Goal: Task Accomplishment & Management: Use online tool/utility

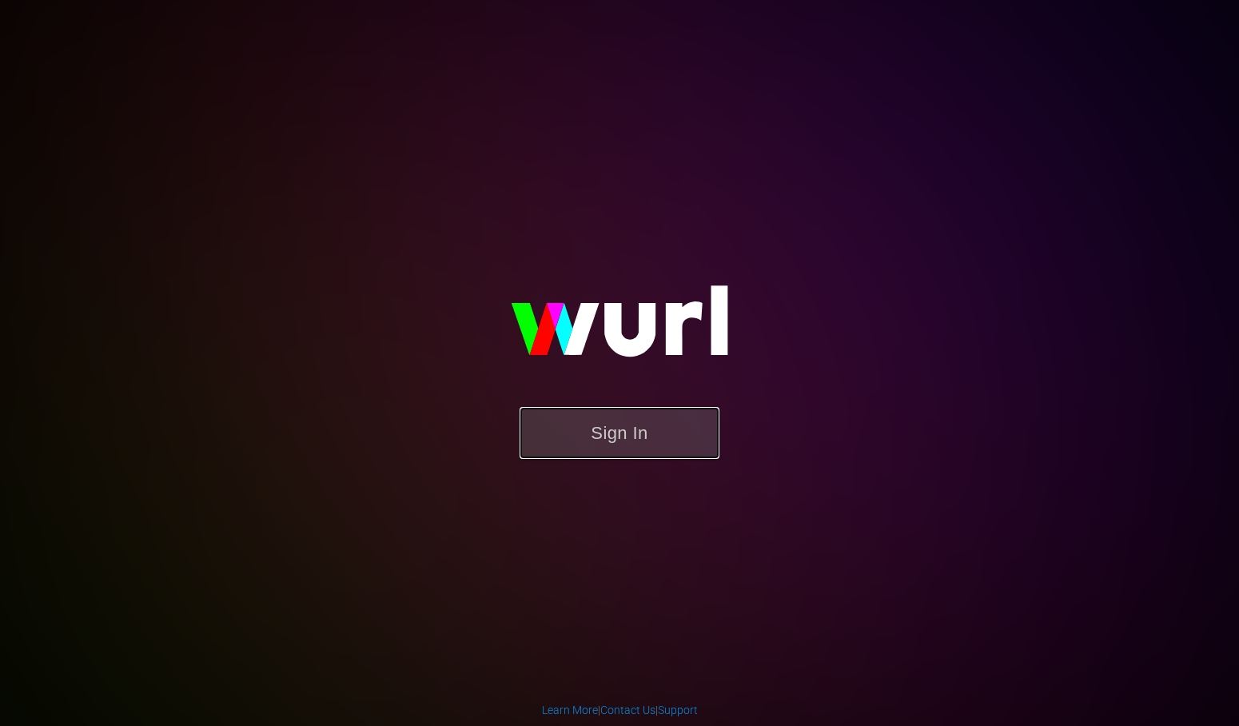
click at [627, 425] on button "Sign In" at bounding box center [619, 433] width 200 height 52
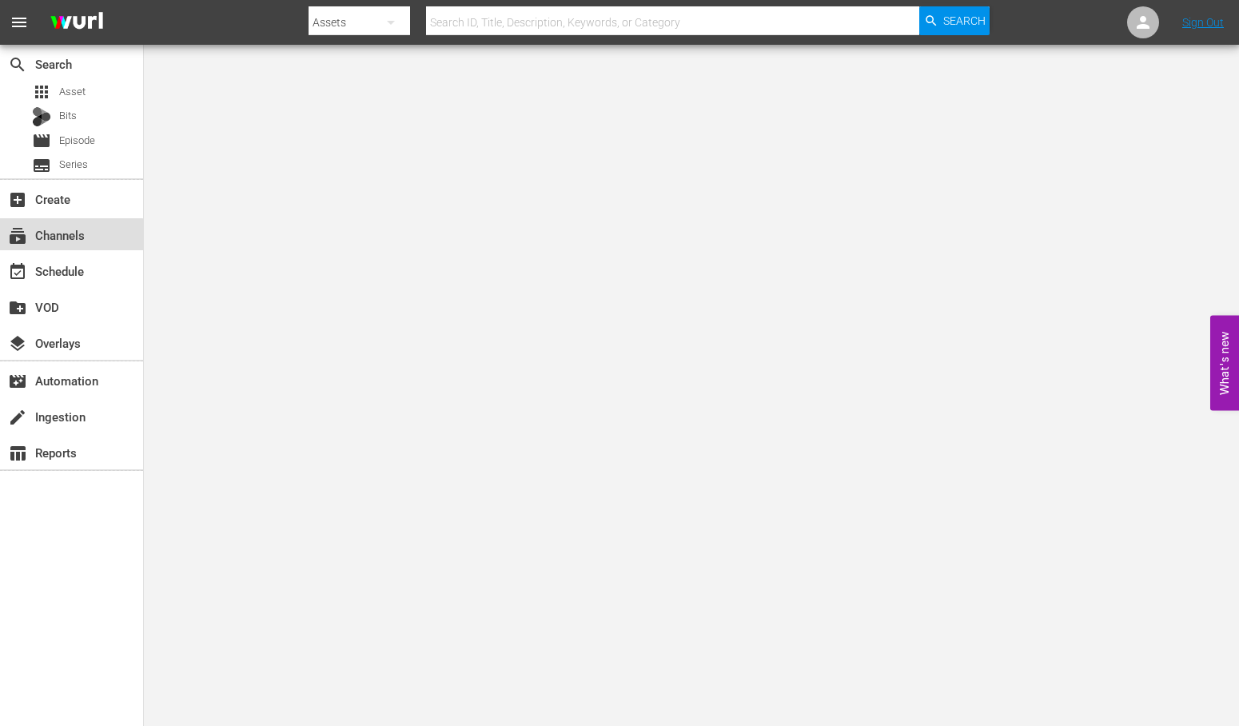
click at [68, 235] on div "subscriptions Channels" at bounding box center [45, 232] width 90 height 14
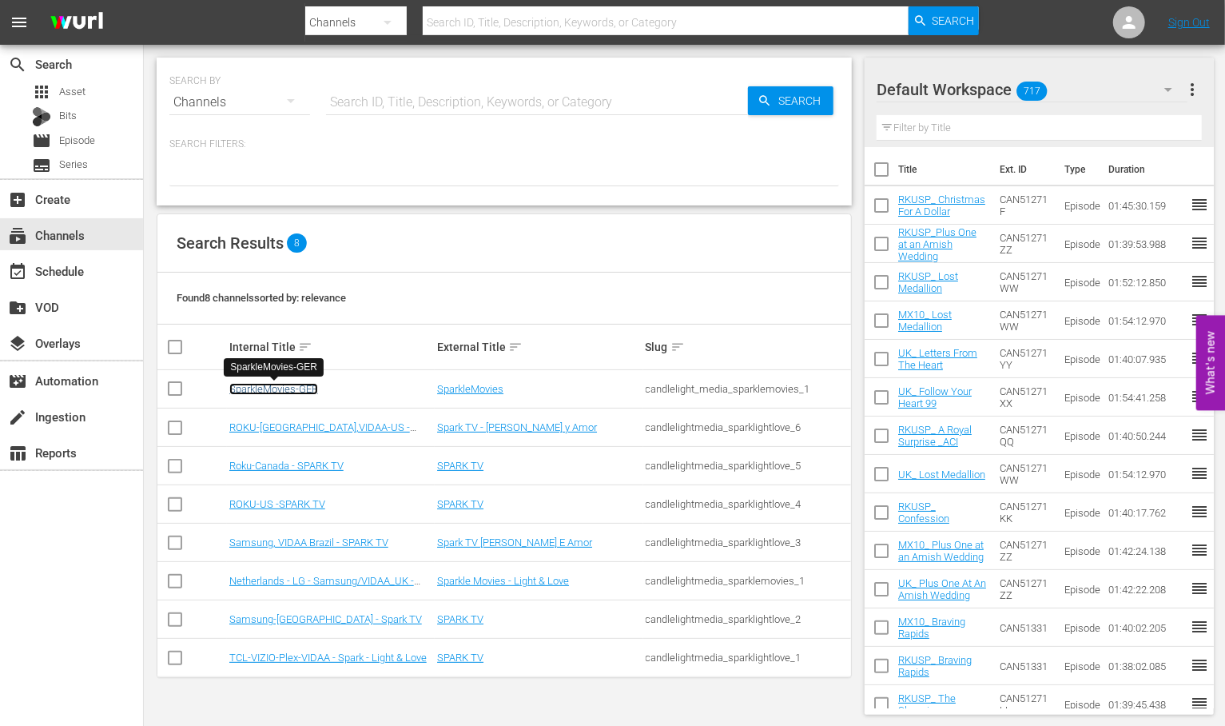
click at [266, 384] on link "SparkleMovies-GER" at bounding box center [273, 389] width 89 height 12
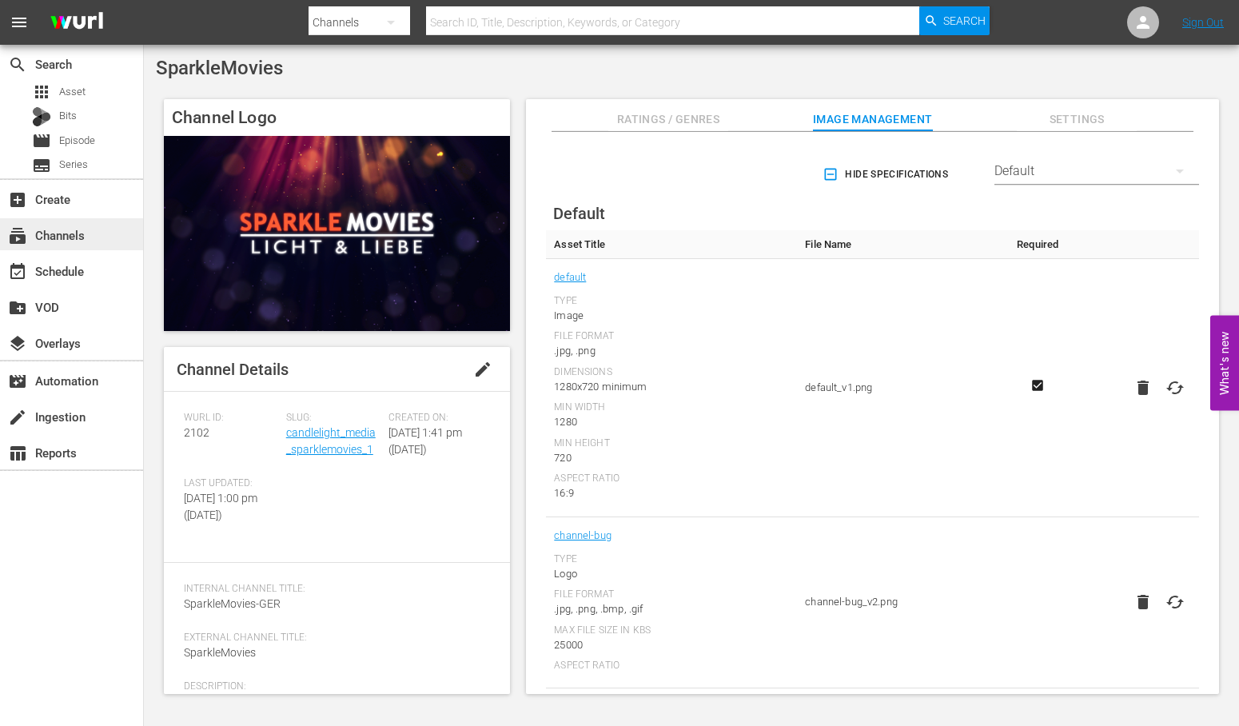
click at [50, 234] on div "subscriptions Channels" at bounding box center [45, 232] width 90 height 14
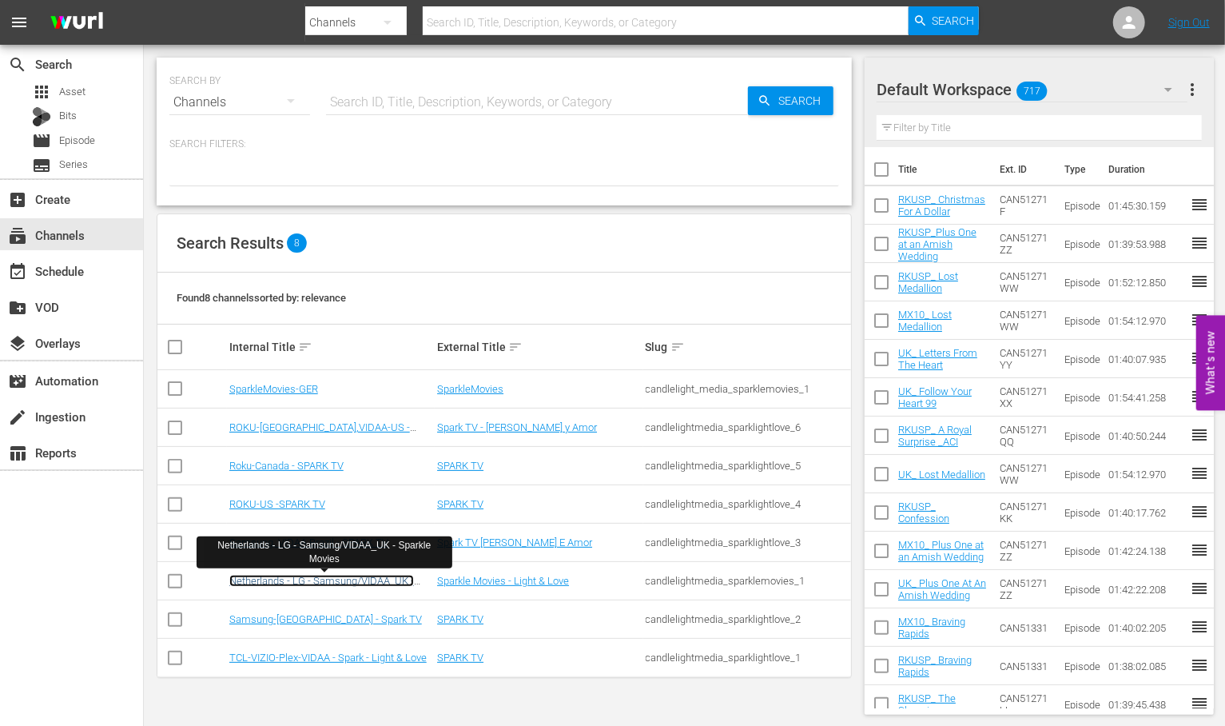
click at [273, 578] on link "Netherlands - LG - Samsung/VIDAA_UK - Sparkle Movies" at bounding box center [321, 587] width 185 height 24
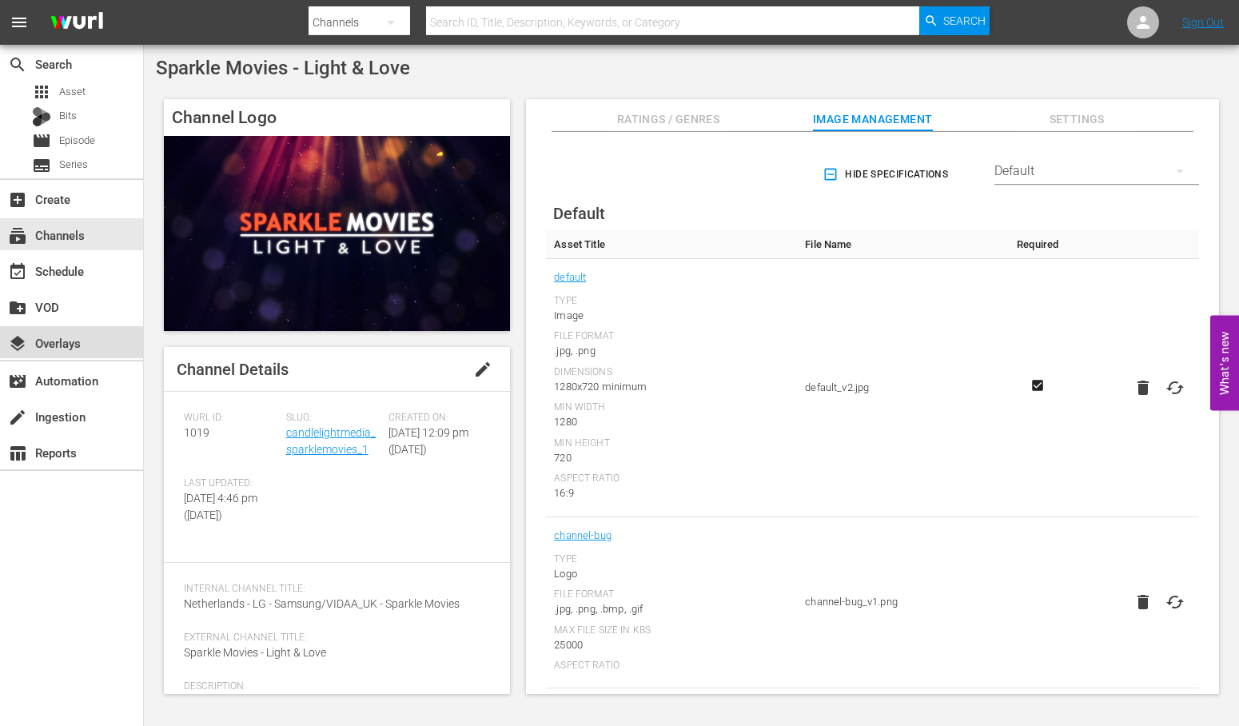
click at [74, 336] on div "layers Overlays" at bounding box center [45, 340] width 90 height 14
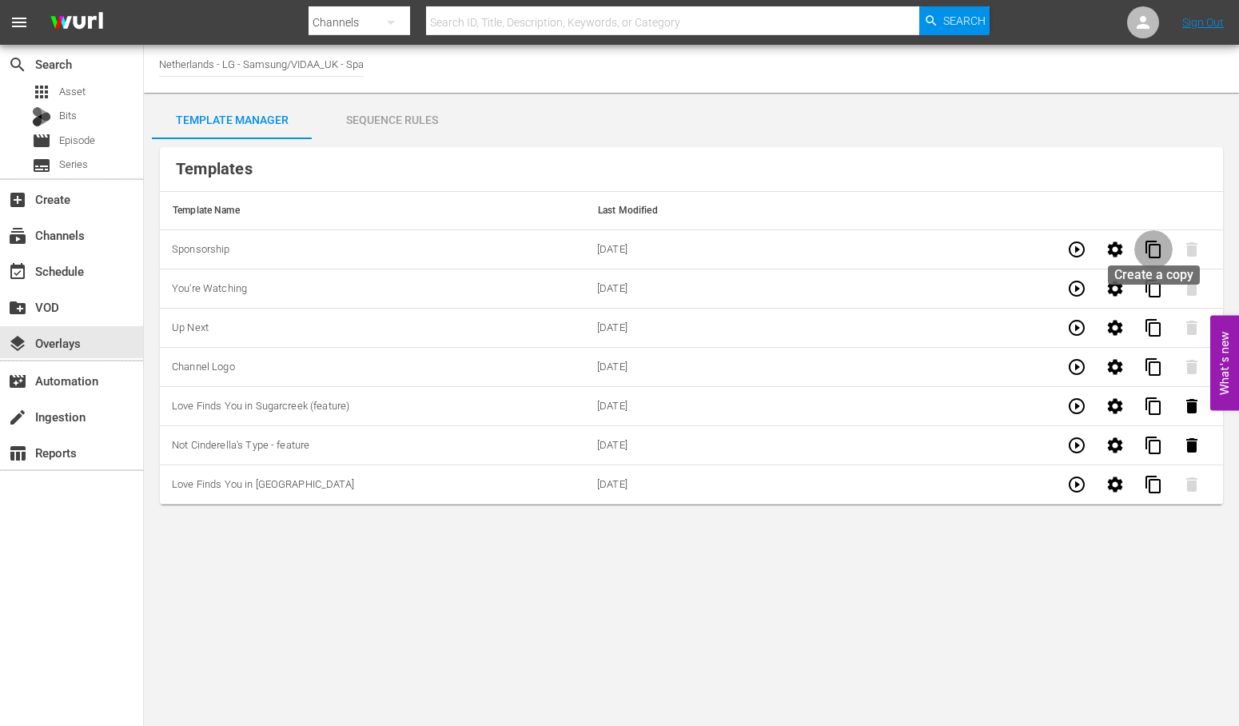
click at [1152, 245] on span "content_copy" at bounding box center [1153, 249] width 19 height 19
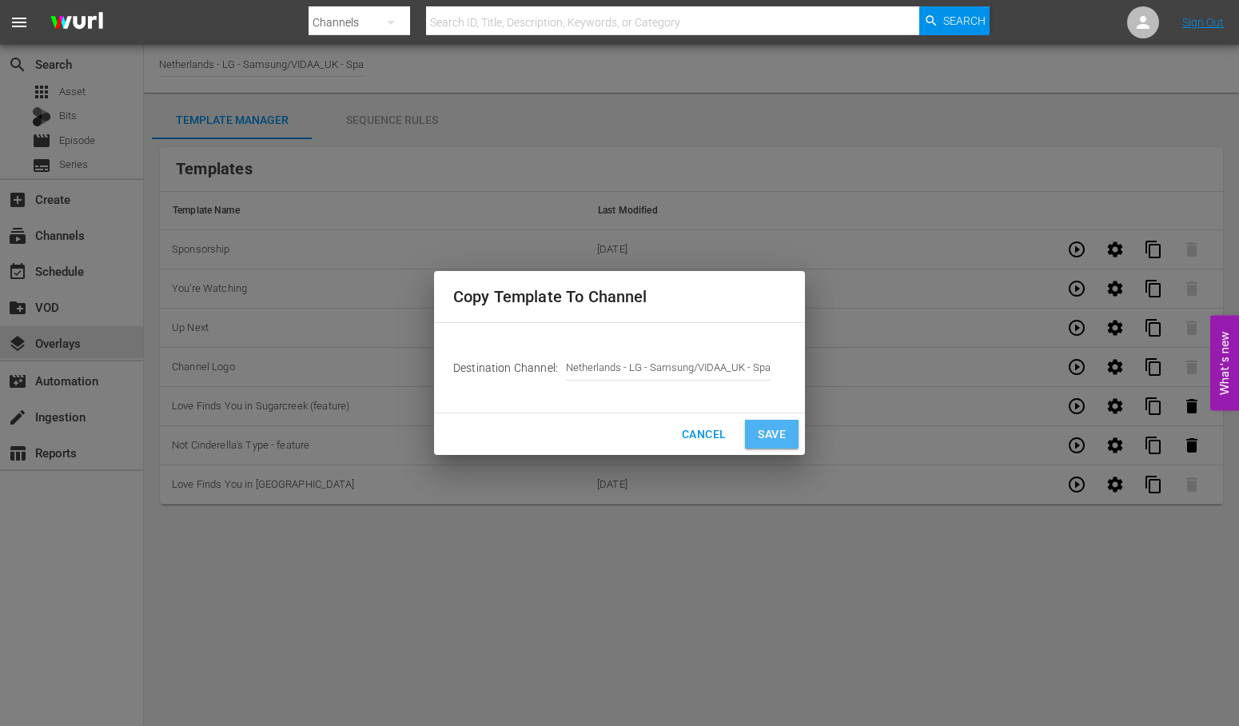
click at [777, 436] on span "Save" at bounding box center [772, 434] width 28 height 20
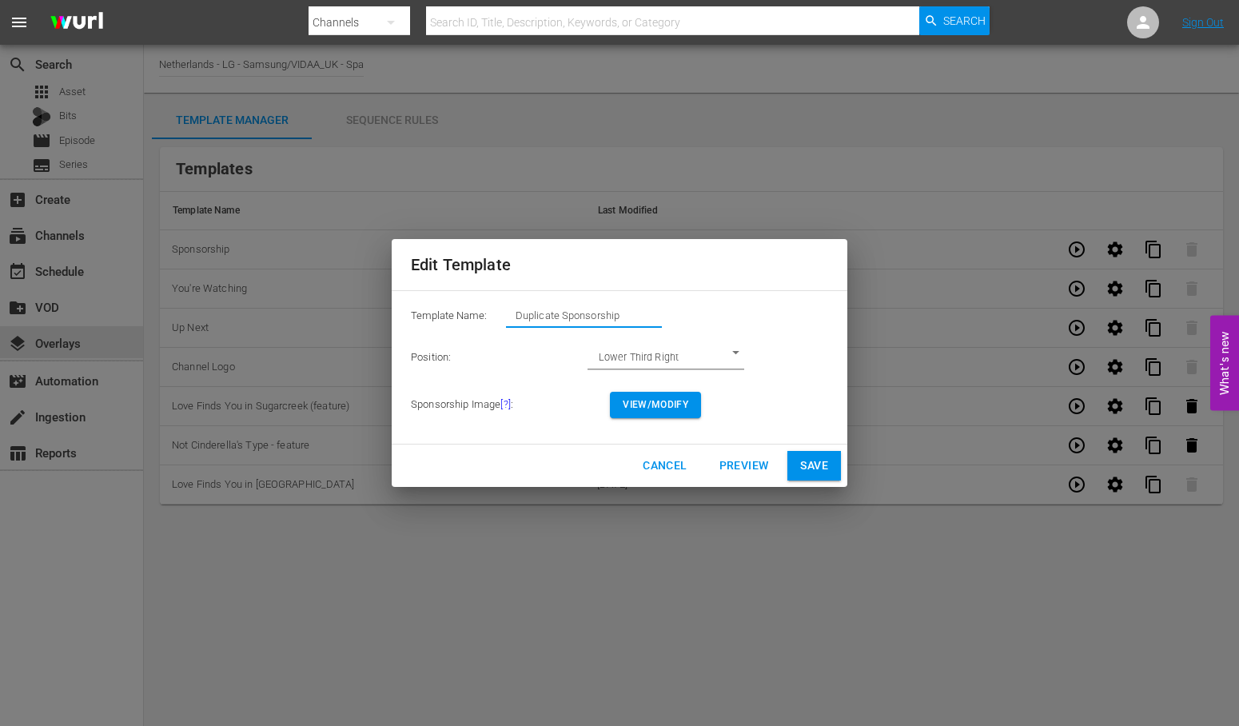
drag, startPoint x: 632, startPoint y: 316, endPoint x: 222, endPoint y: 301, distance: 410.3
click at [222, 301] on div "Edit Template Template Name: Duplicate Sponsorship Position: Lower Third Right …" at bounding box center [620, 363] width 1220 height 707
type input "A Royal Surprise - feature"
click at [667, 404] on span "View/Modify" at bounding box center [656, 404] width 66 height 17
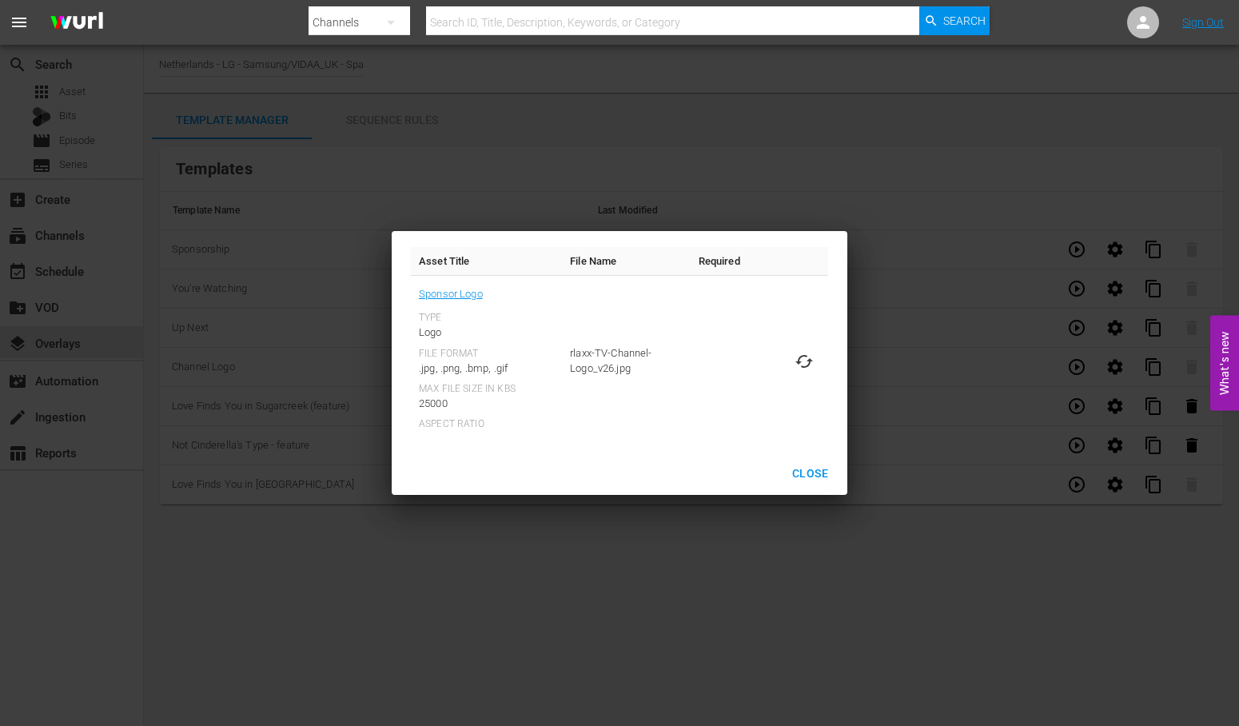
click at [800, 362] on icon at bounding box center [804, 361] width 18 height 13
click at [789, 375] on input "file" at bounding box center [788, 375] width 1 height 1
type input "C:\fakepath\ARoyalSurprise_EN-Feature-[DATE].jpg"
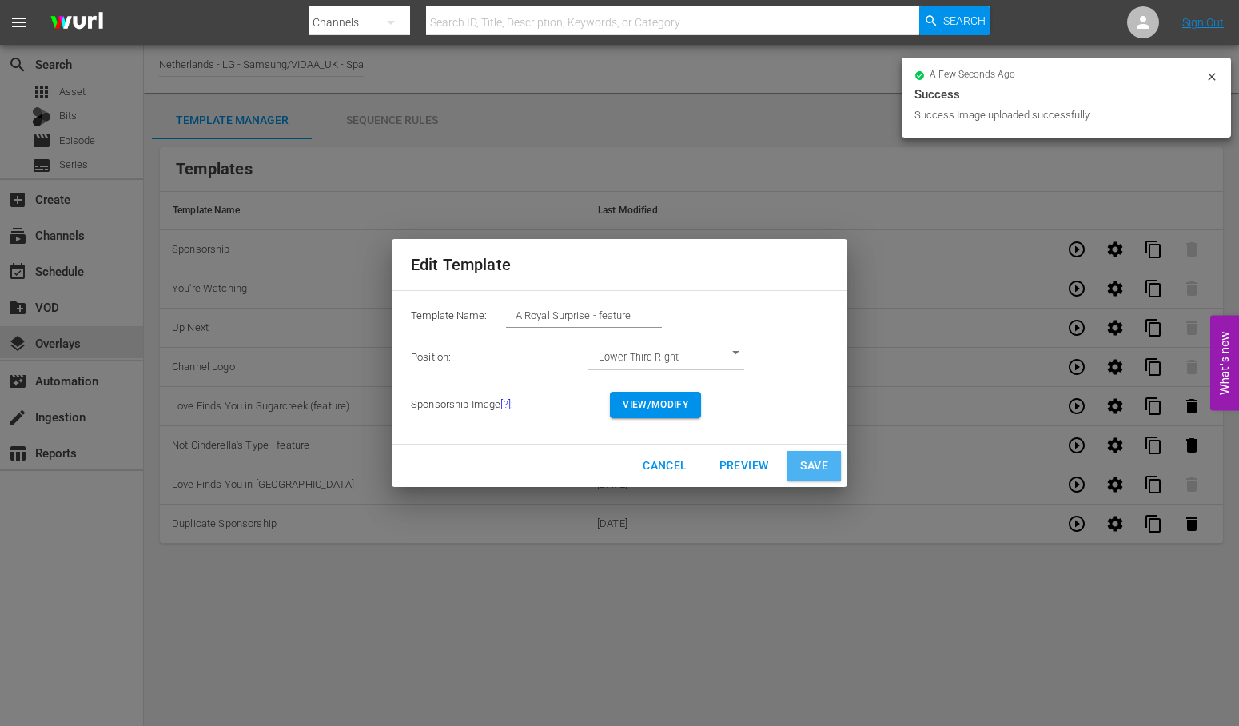
click at [802, 466] on span "Save" at bounding box center [814, 466] width 28 height 20
type input "Duplicate Sponsorship"
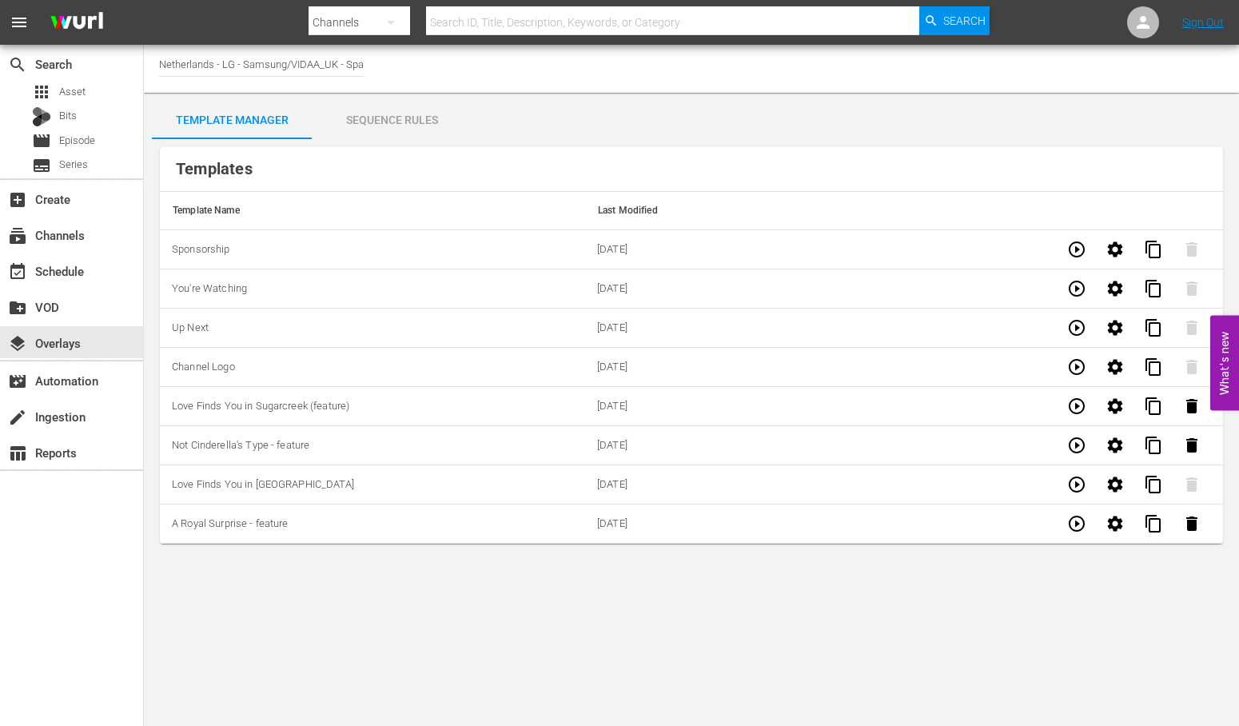
click at [380, 114] on div "Sequence Rules" at bounding box center [392, 120] width 160 height 38
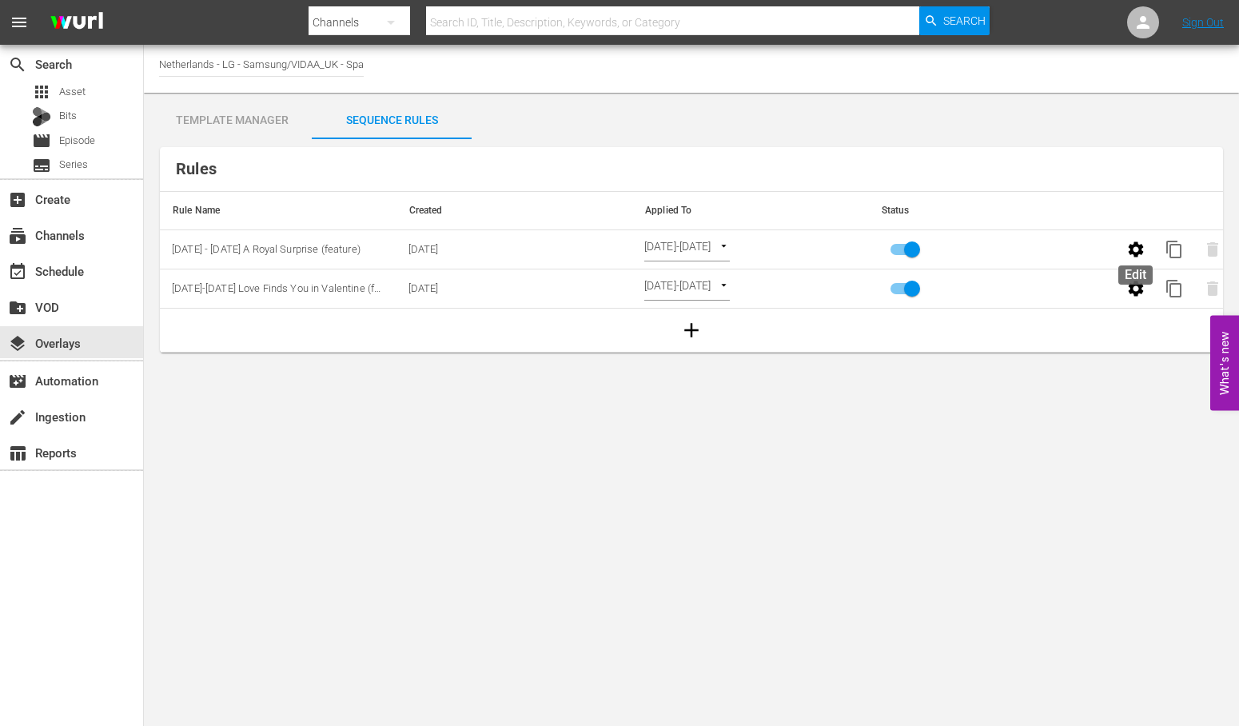
click at [1132, 251] on icon "button" at bounding box center [1135, 248] width 15 height 15
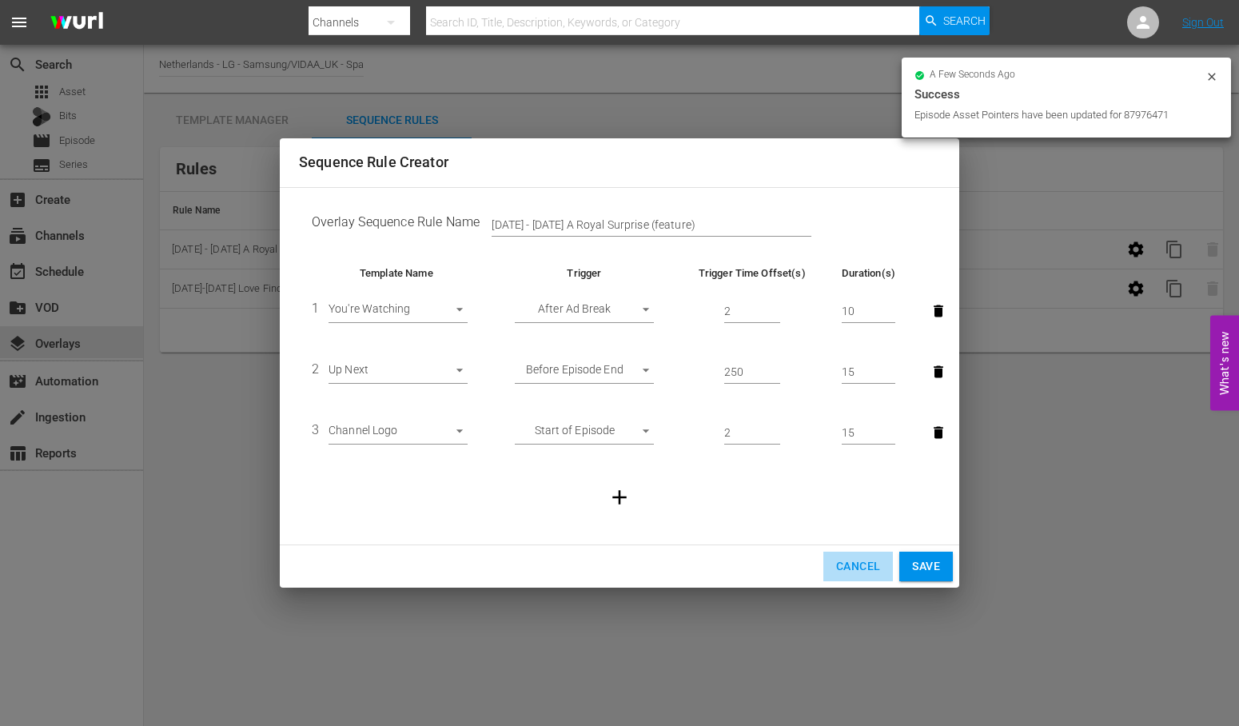
click at [853, 563] on span "Cancel" at bounding box center [858, 566] width 44 height 20
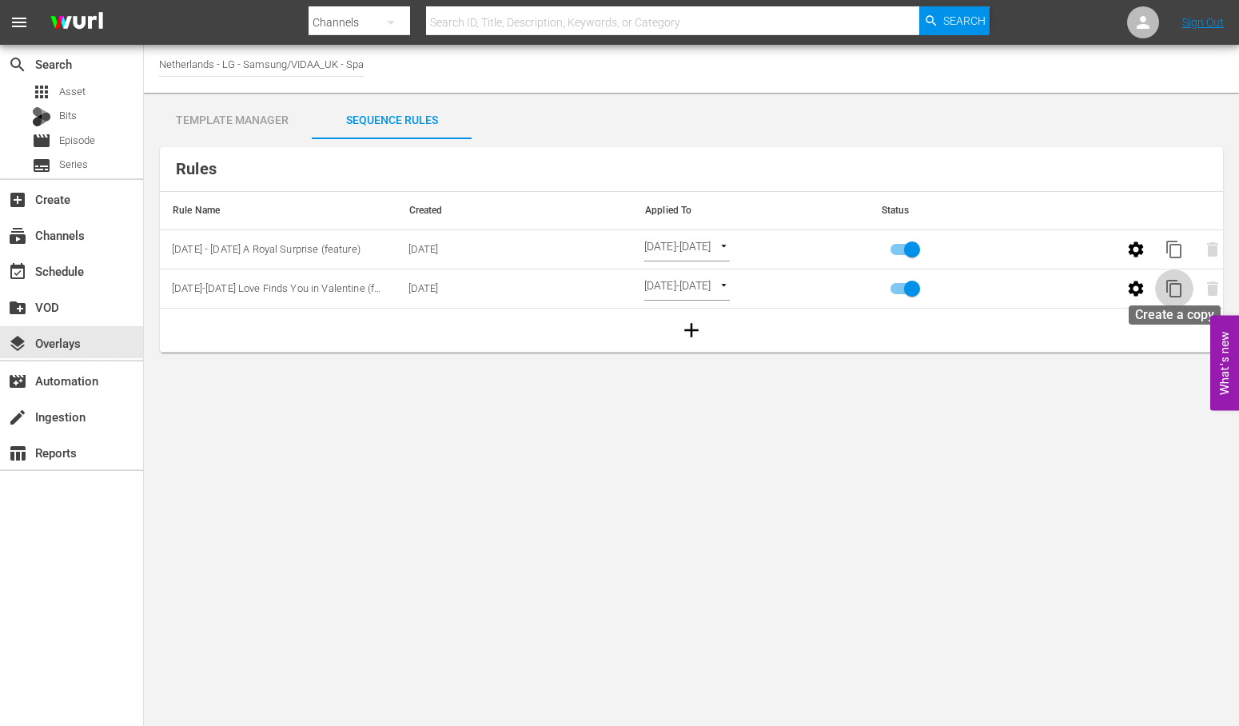
click at [1176, 290] on span "content_copy" at bounding box center [1173, 288] width 19 height 19
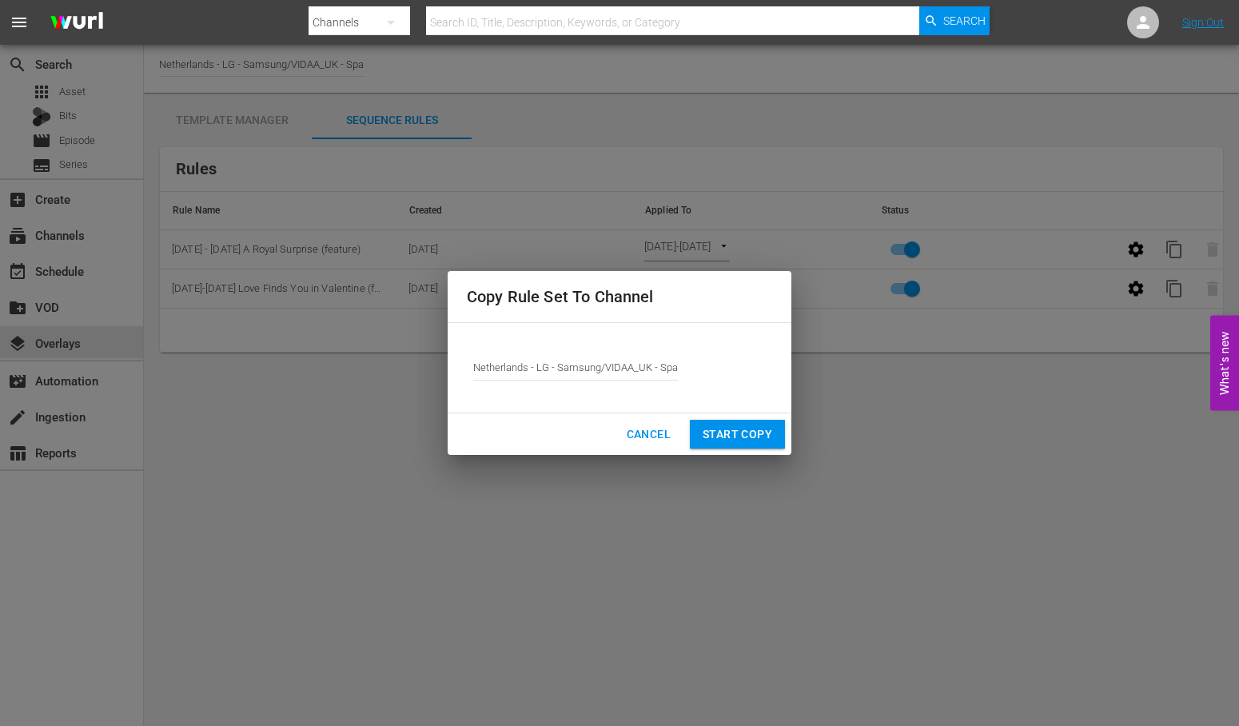
click at [727, 428] on span "Start Copy" at bounding box center [738, 434] width 70 height 20
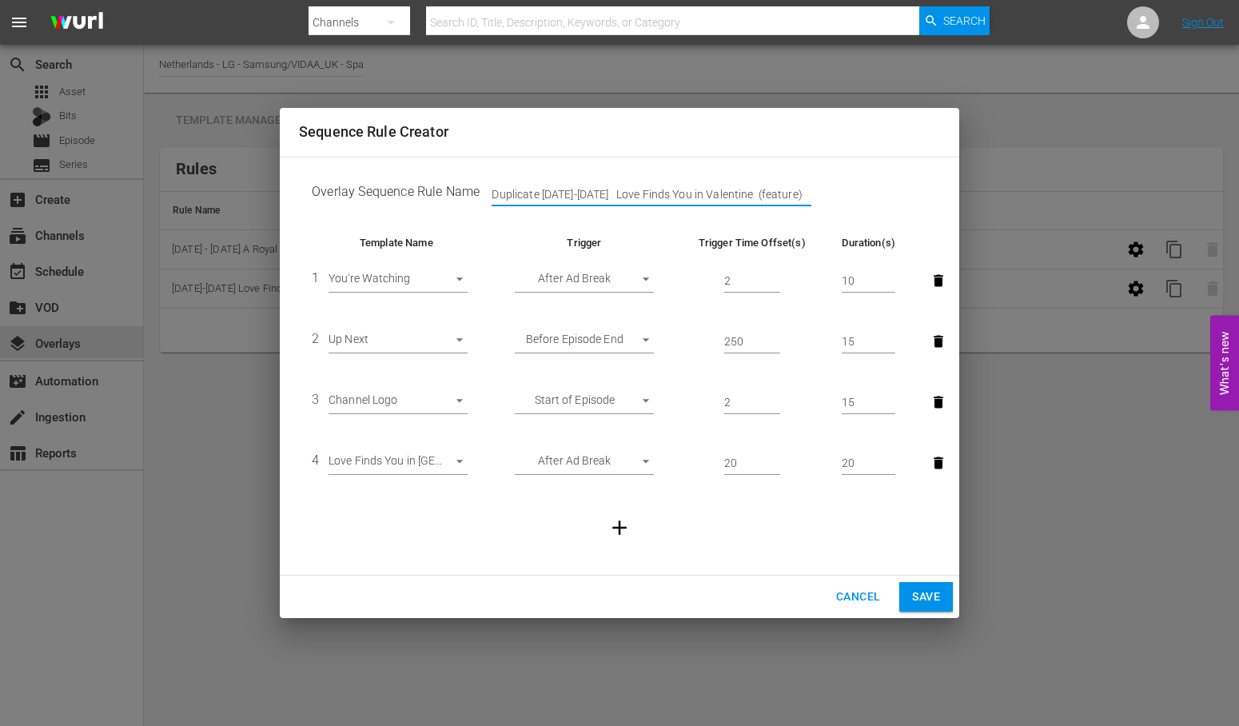
drag, startPoint x: 799, startPoint y: 194, endPoint x: 322, endPoint y: 182, distance: 477.3
click at [322, 182] on td "Overlay Sequence Rule Name Duplicate [DATE]-[DATE] Love Finds You in Valentine …" at bounding box center [619, 195] width 641 height 50
type input "[DATE]-[DATE] - A Rpyal Surprise (feature)"
click at [460, 460] on body "menu Search By Channels Search ID, Title, Description, Keywords, or Category Se…" at bounding box center [619, 363] width 1239 height 726
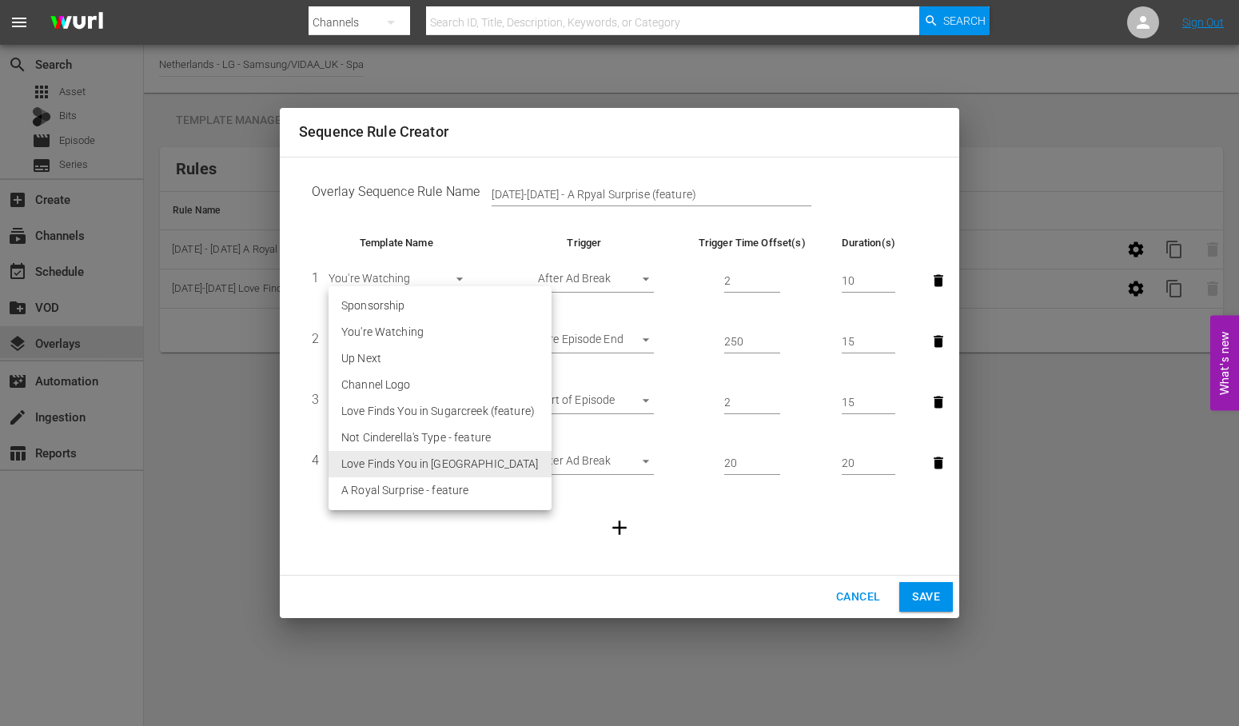
click at [440, 488] on li "A Royal Surprise - feature" at bounding box center [439, 490] width 223 height 26
type input "30385"
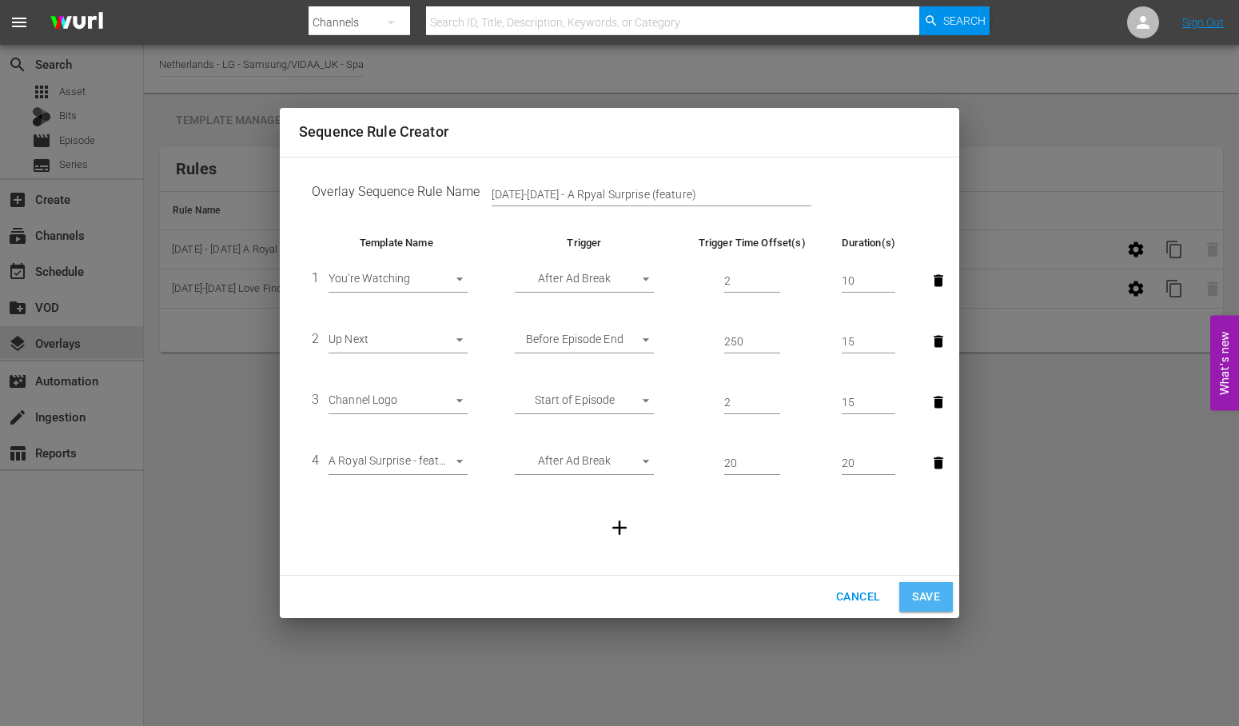
click at [924, 590] on span "Save" at bounding box center [926, 597] width 28 height 20
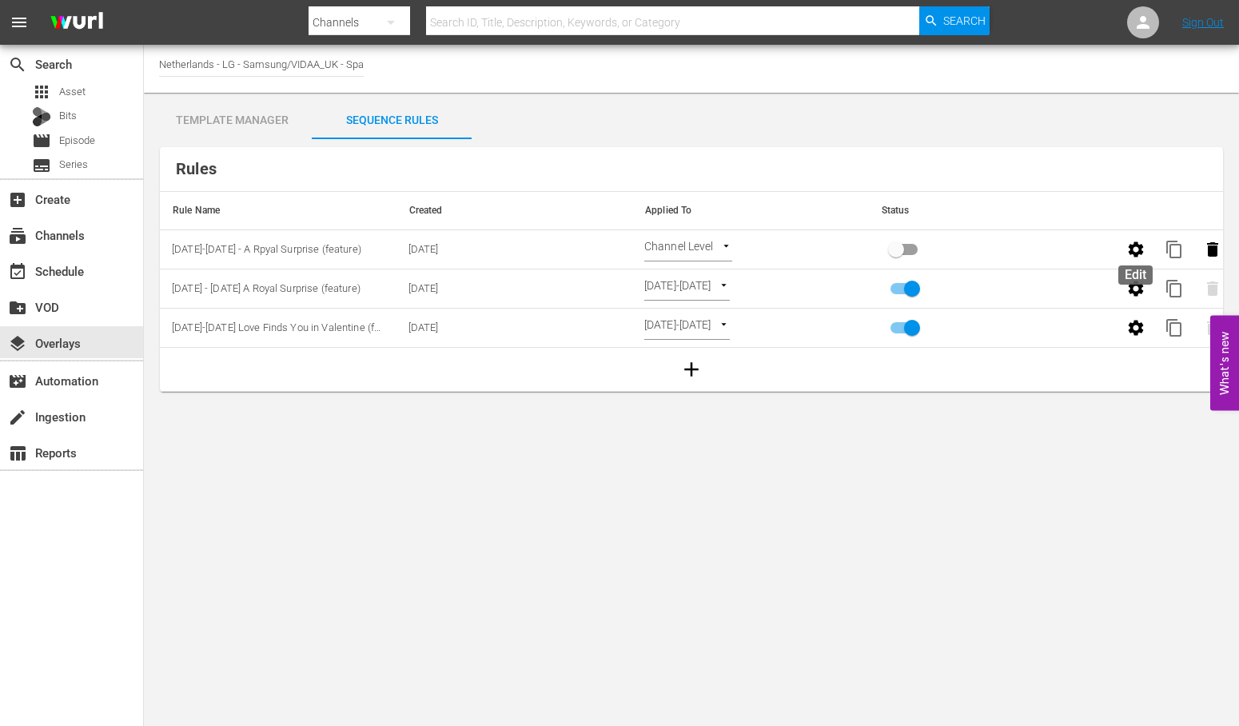
click at [1129, 245] on icon "button" at bounding box center [1135, 248] width 15 height 15
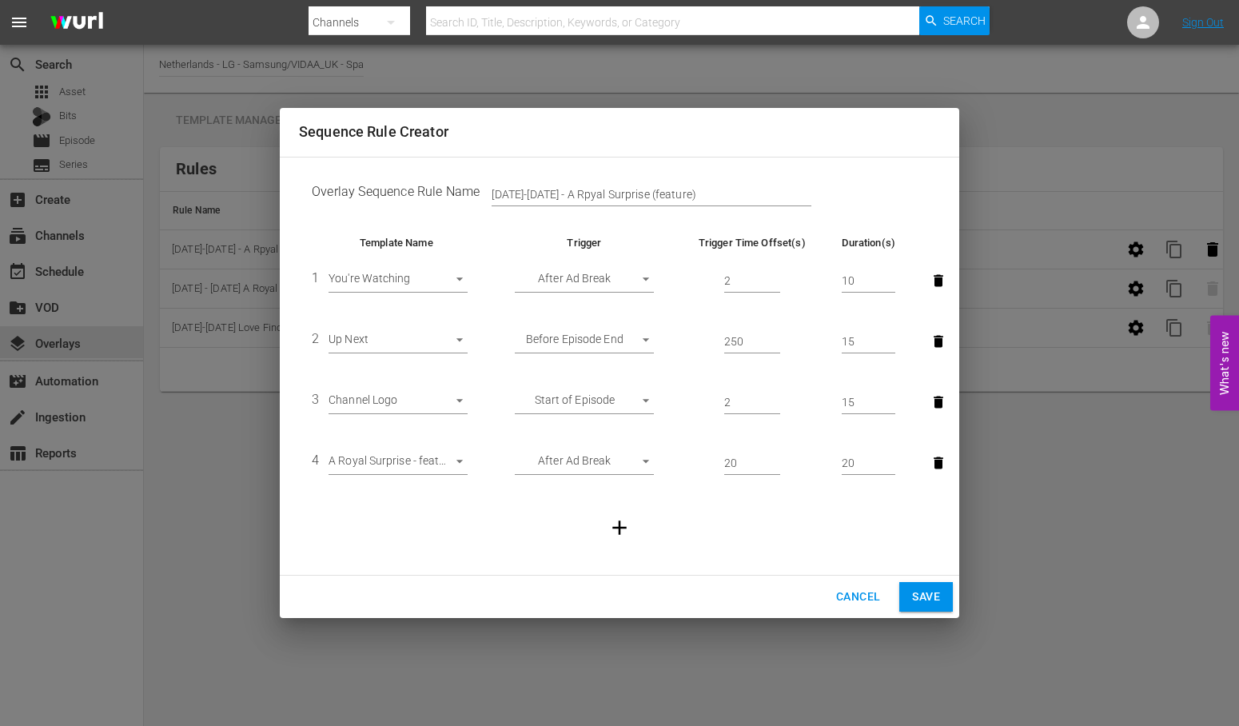
click at [573, 192] on input "[DATE]-[DATE] - A Rpyal Surprise (feature)" at bounding box center [652, 195] width 320 height 24
click at [810, 187] on input "[DATE]-[DATE] - A Royal Surprise (feature)" at bounding box center [652, 195] width 320 height 24
type input "[DATE]-[DATE] - A Royal Surprise (feature)"
click at [933, 606] on span "Save" at bounding box center [926, 597] width 28 height 20
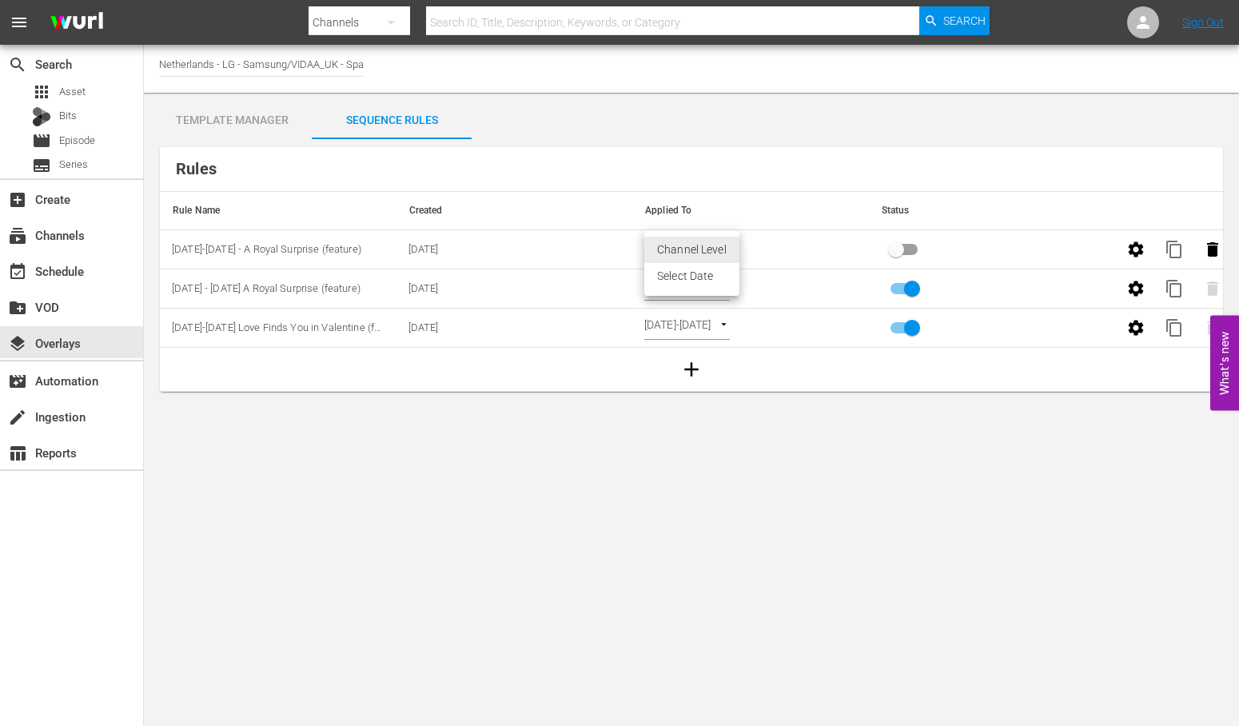
click at [725, 243] on body "menu Search By Channels Search ID, Title, Description, Keywords, or Category Se…" at bounding box center [619, 363] width 1239 height 726
click at [688, 273] on li "Select Date" at bounding box center [691, 276] width 95 height 26
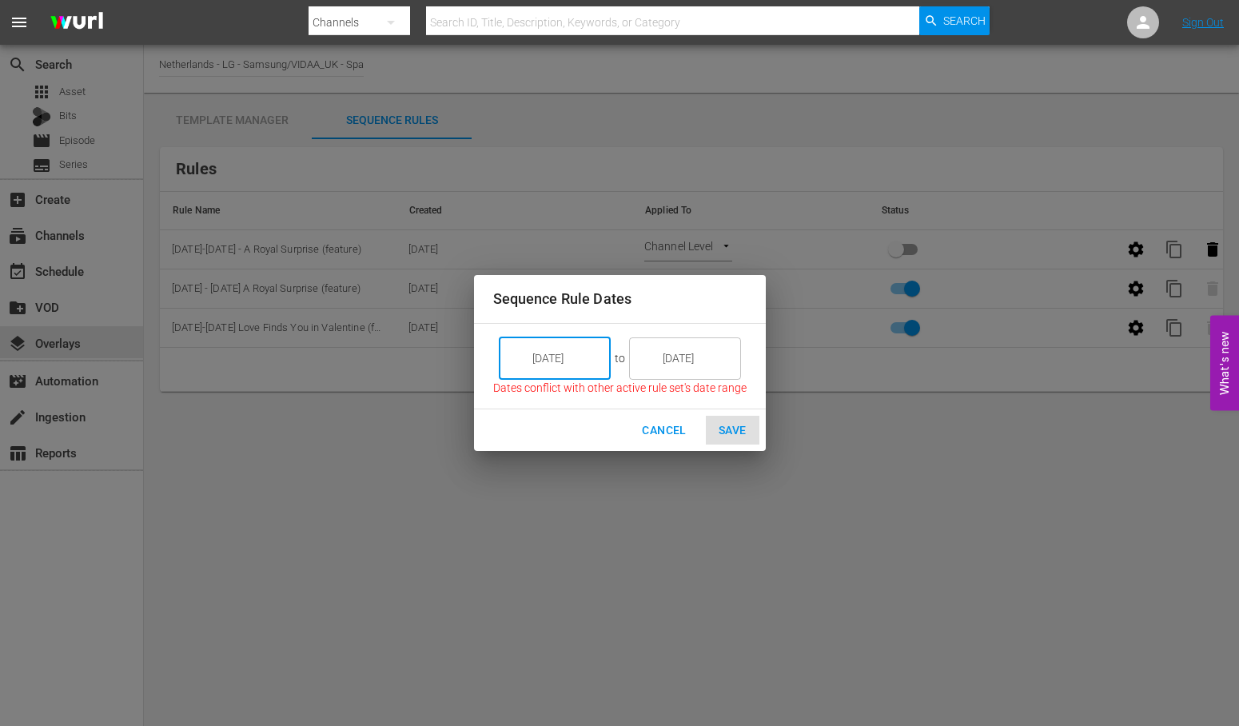
click at [585, 356] on input "[DATE]" at bounding box center [566, 357] width 90 height 43
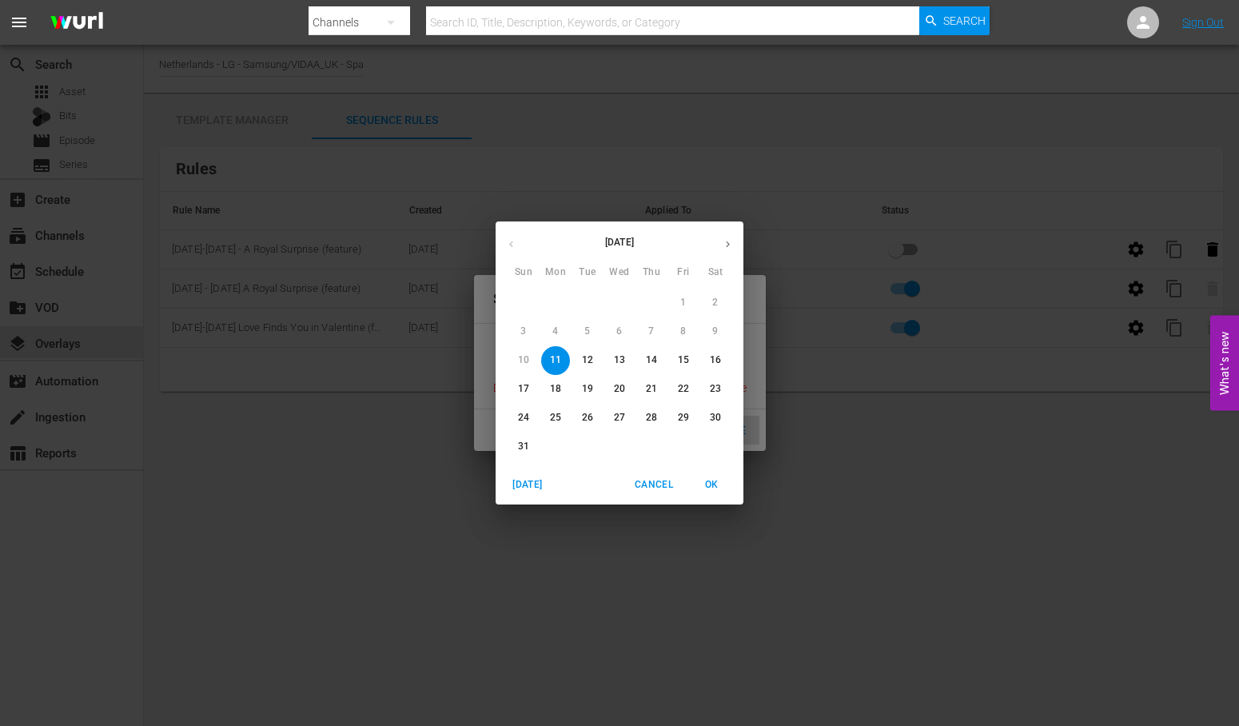
click at [585, 358] on p "12" at bounding box center [587, 360] width 11 height 14
type input "[DATE]"
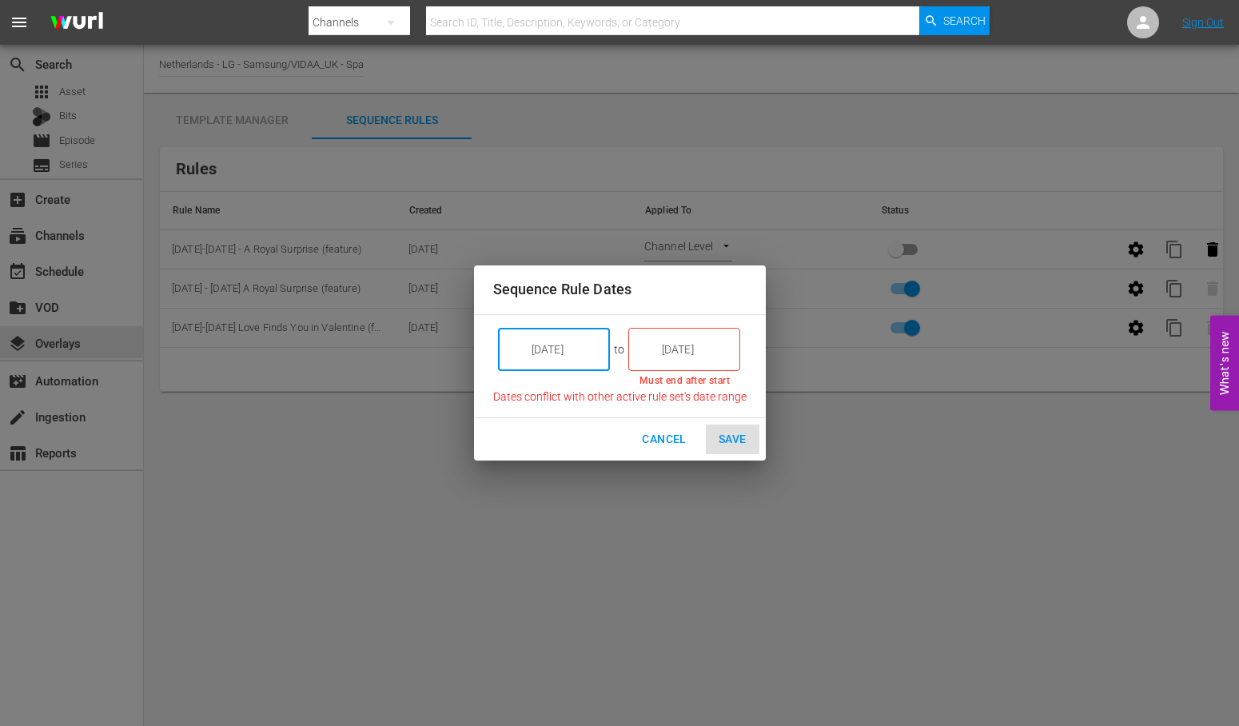
click at [708, 348] on input "[DATE]" at bounding box center [696, 349] width 90 height 43
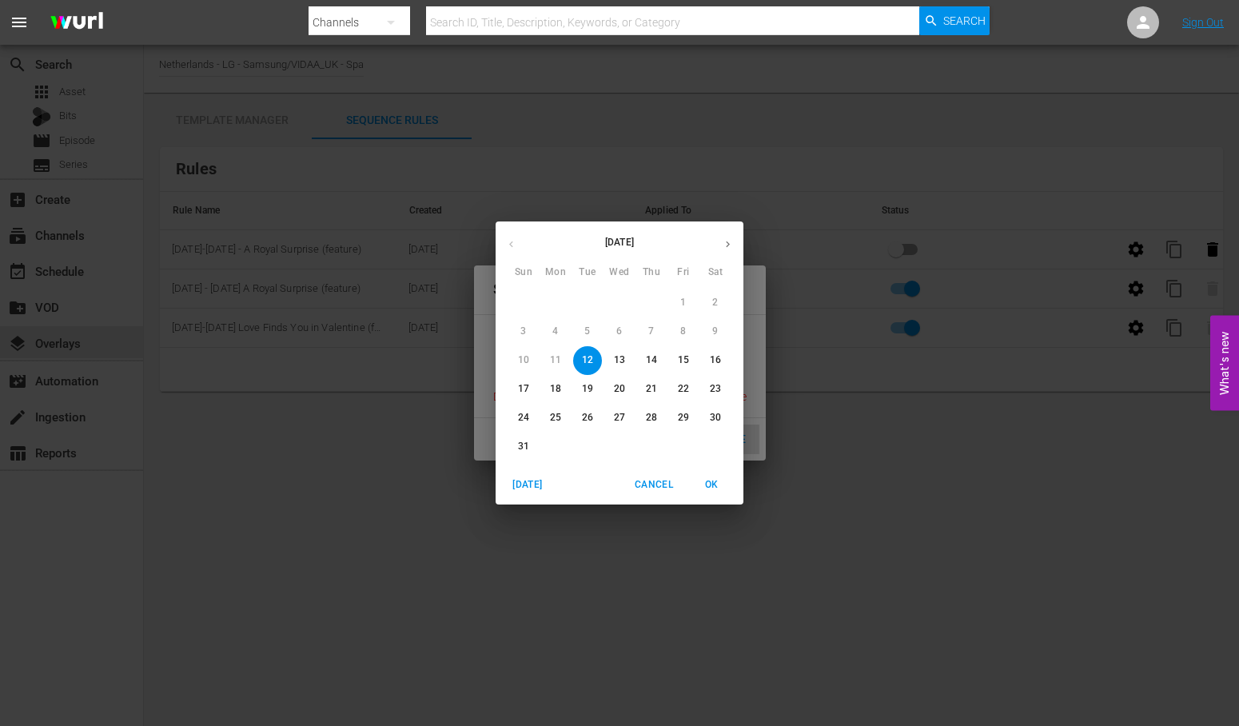
click at [516, 386] on span "17" at bounding box center [523, 389] width 29 height 14
type input "[DATE]"
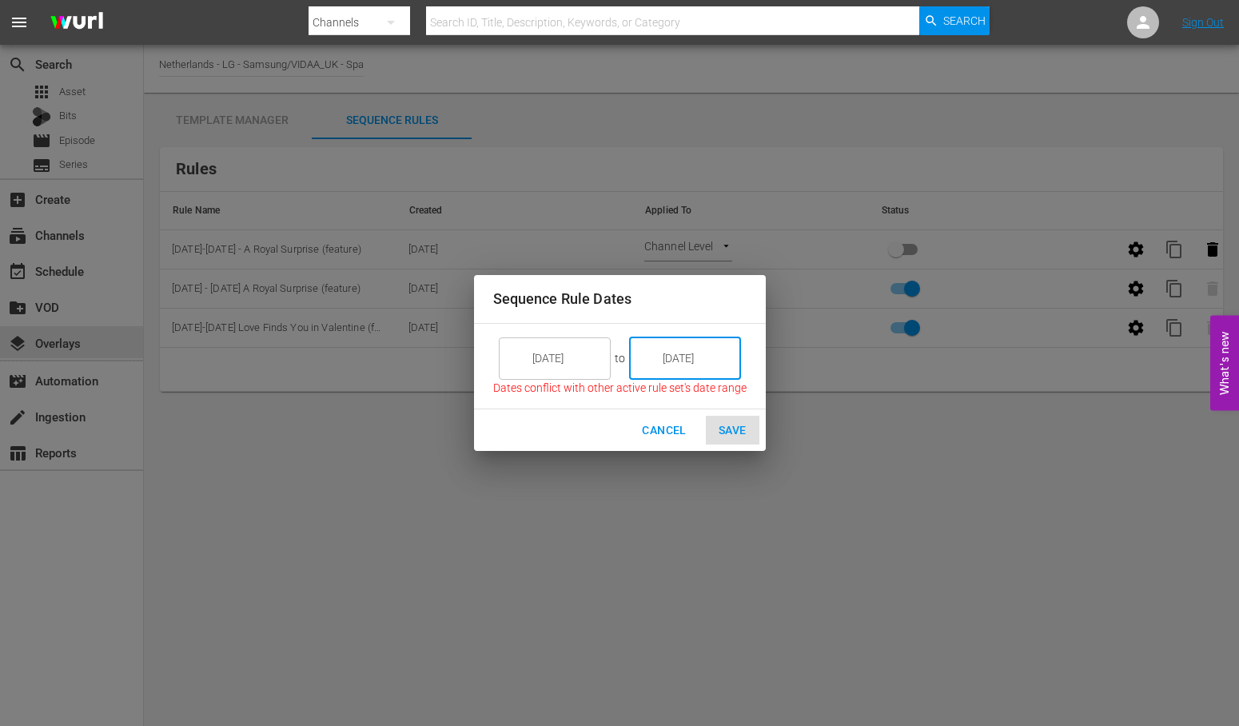
click at [657, 428] on span "Cancel" at bounding box center [664, 430] width 44 height 20
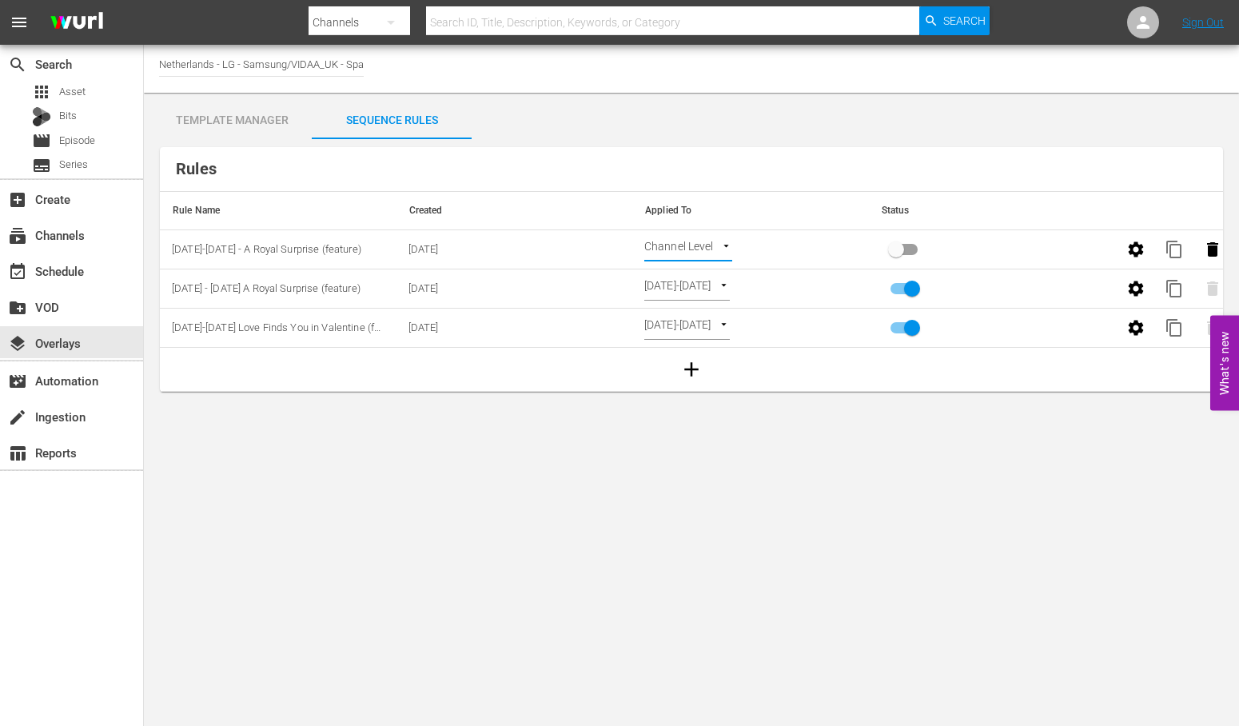
click at [764, 284] on body "menu Search By Channels Search ID, Title, Description, Keywords, or Category Se…" at bounding box center [619, 363] width 1239 height 726
click at [673, 281] on li "Select Date" at bounding box center [708, 289] width 129 height 26
click at [768, 284] on body "menu Search By Channels Search ID, Title, Description, Keywords, or Category Se…" at bounding box center [619, 363] width 1239 height 726
click at [718, 259] on li "Channel Level" at bounding box center [708, 262] width 129 height 26
type input "CHANNEL_LEVEL"
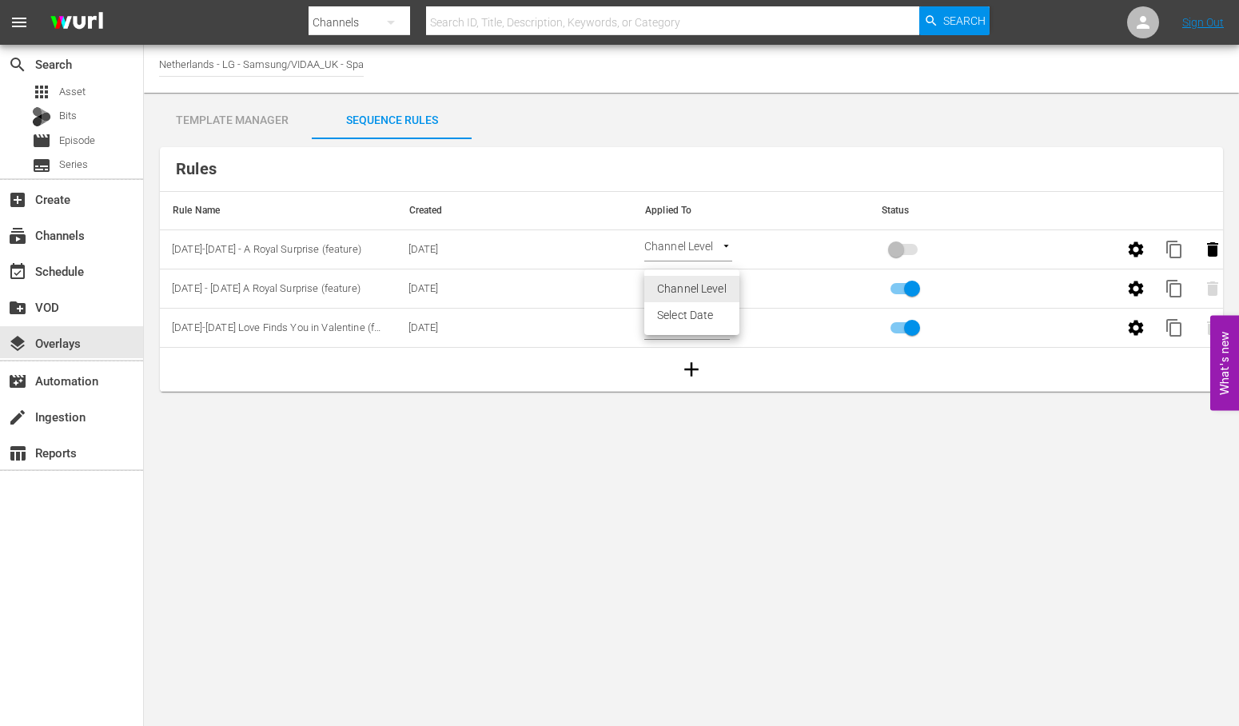
click at [722, 282] on body "menu Search By Channels Search ID, Title, Description, Keywords, or Category Se…" at bounding box center [619, 363] width 1239 height 726
click at [682, 320] on li "Select Date" at bounding box center [691, 315] width 95 height 26
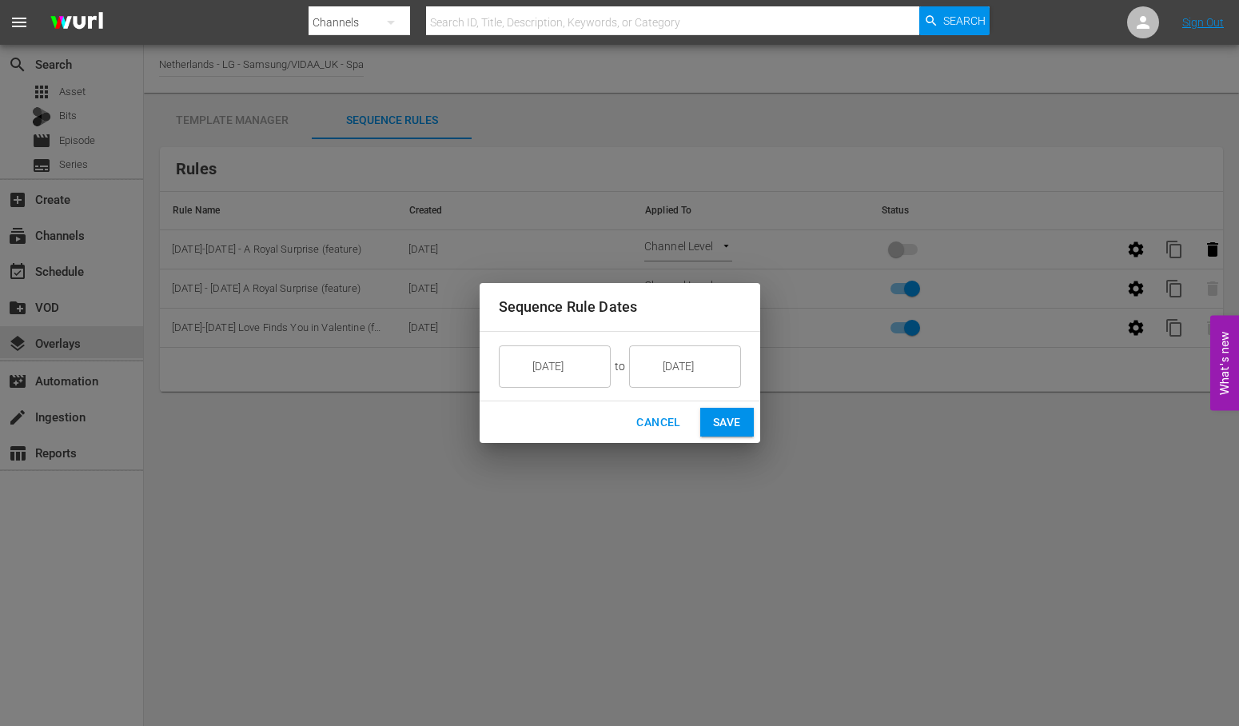
click at [715, 370] on input "[DATE]" at bounding box center [696, 365] width 90 height 43
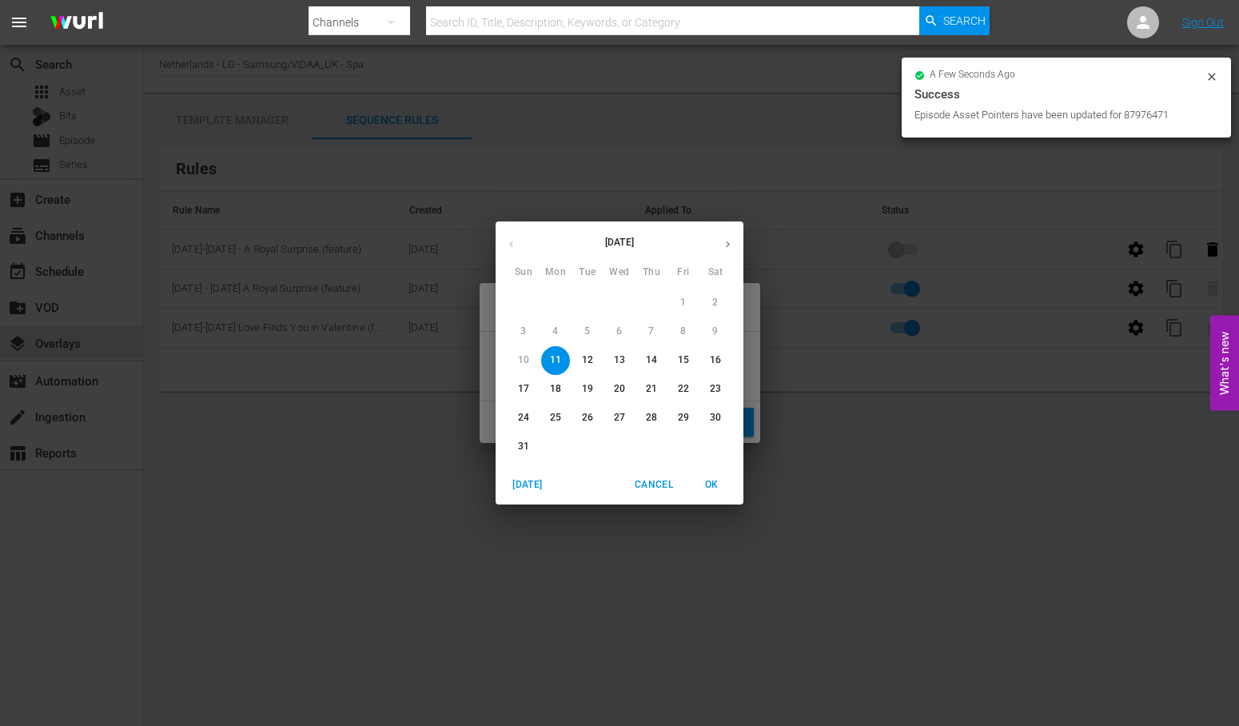
click at [585, 360] on p "12" at bounding box center [587, 360] width 11 height 14
type input "[DATE]"
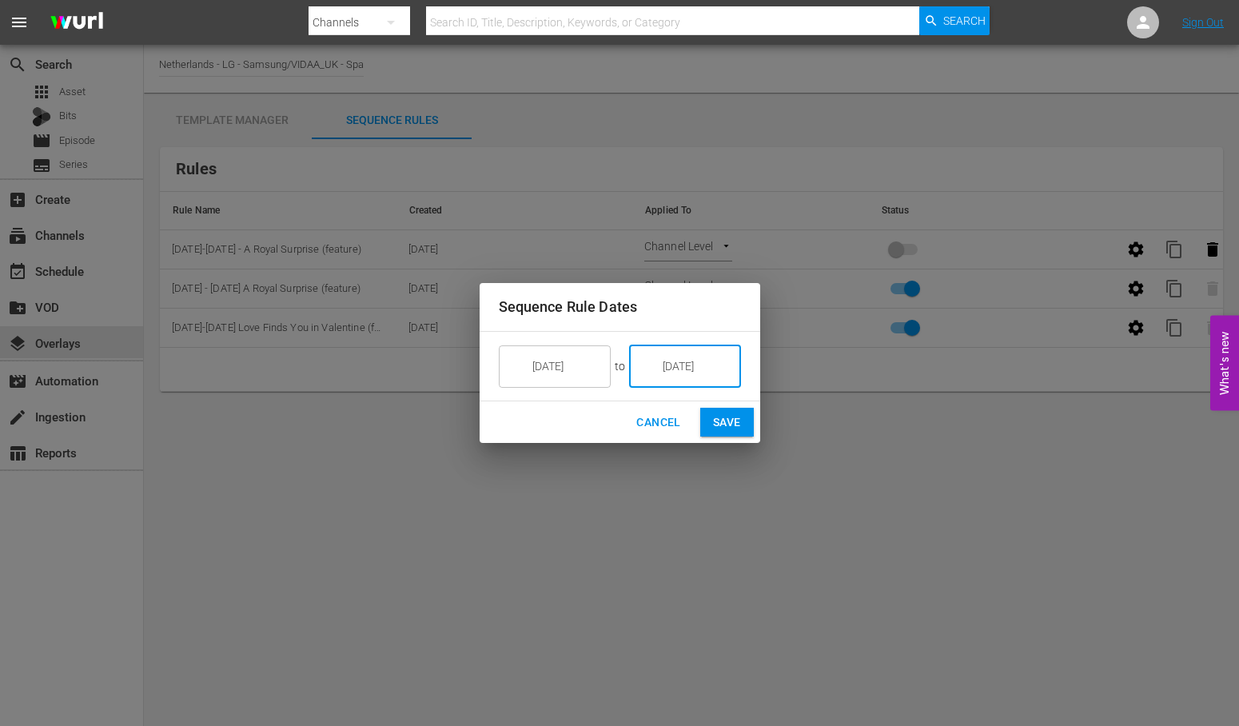
click at [651, 416] on span "Cancel" at bounding box center [658, 422] width 44 height 20
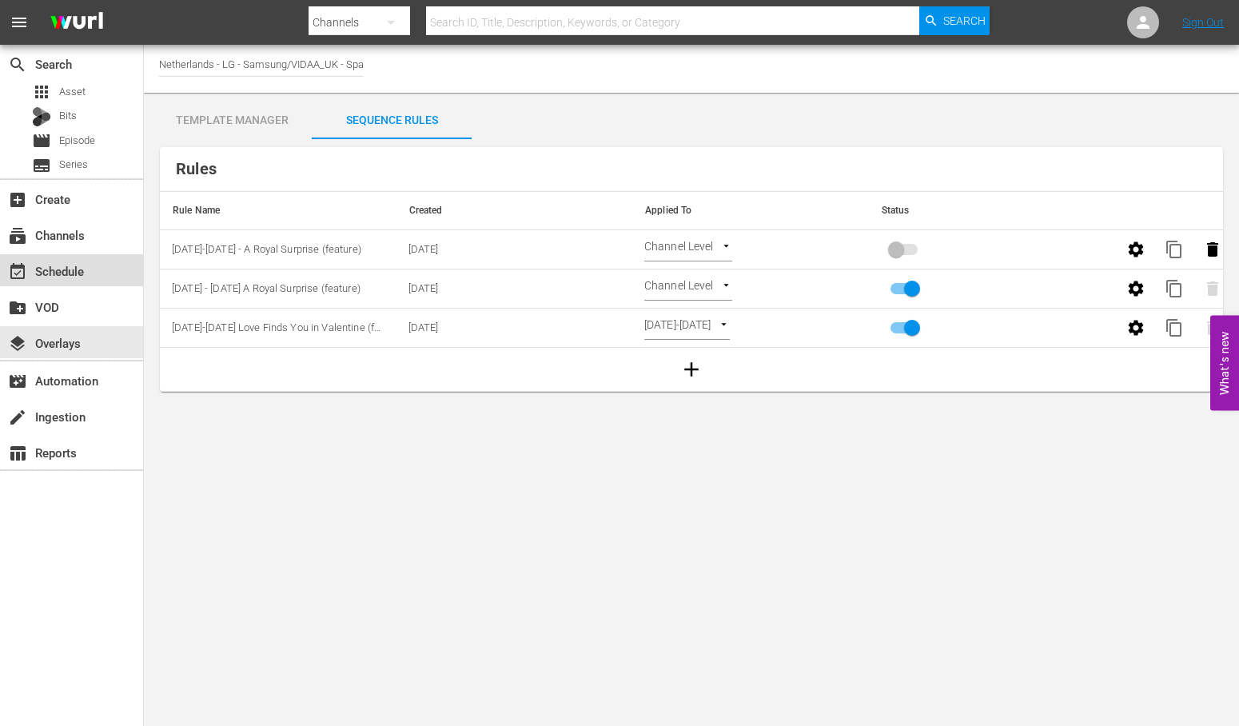
click at [80, 269] on div "event_available Schedule" at bounding box center [45, 268] width 90 height 14
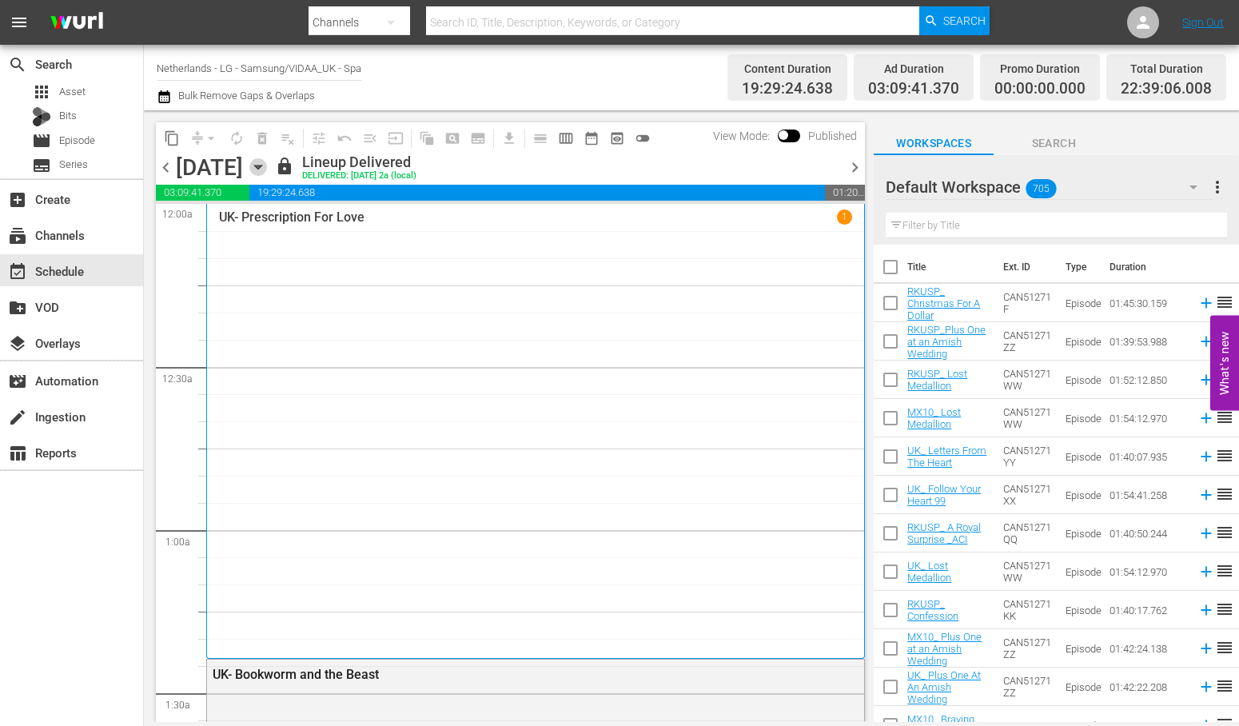
click at [267, 165] on icon "button" at bounding box center [258, 167] width 18 height 18
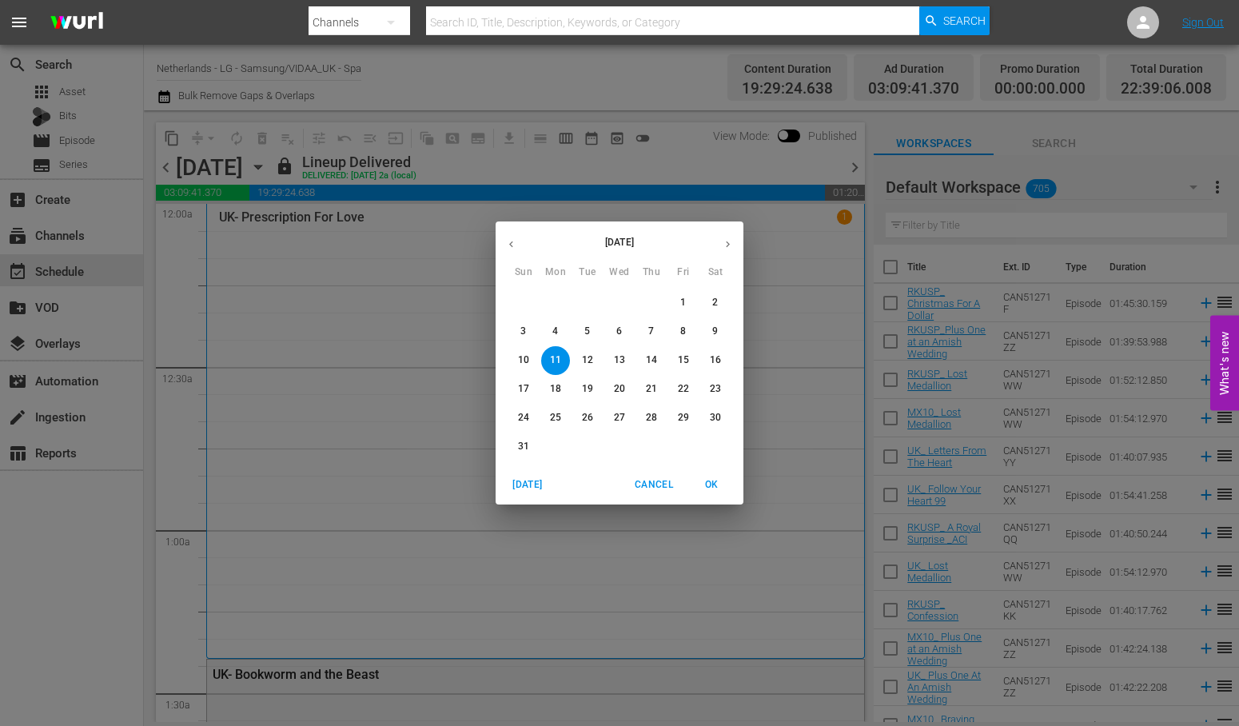
click at [584, 361] on p "12" at bounding box center [587, 360] width 11 height 14
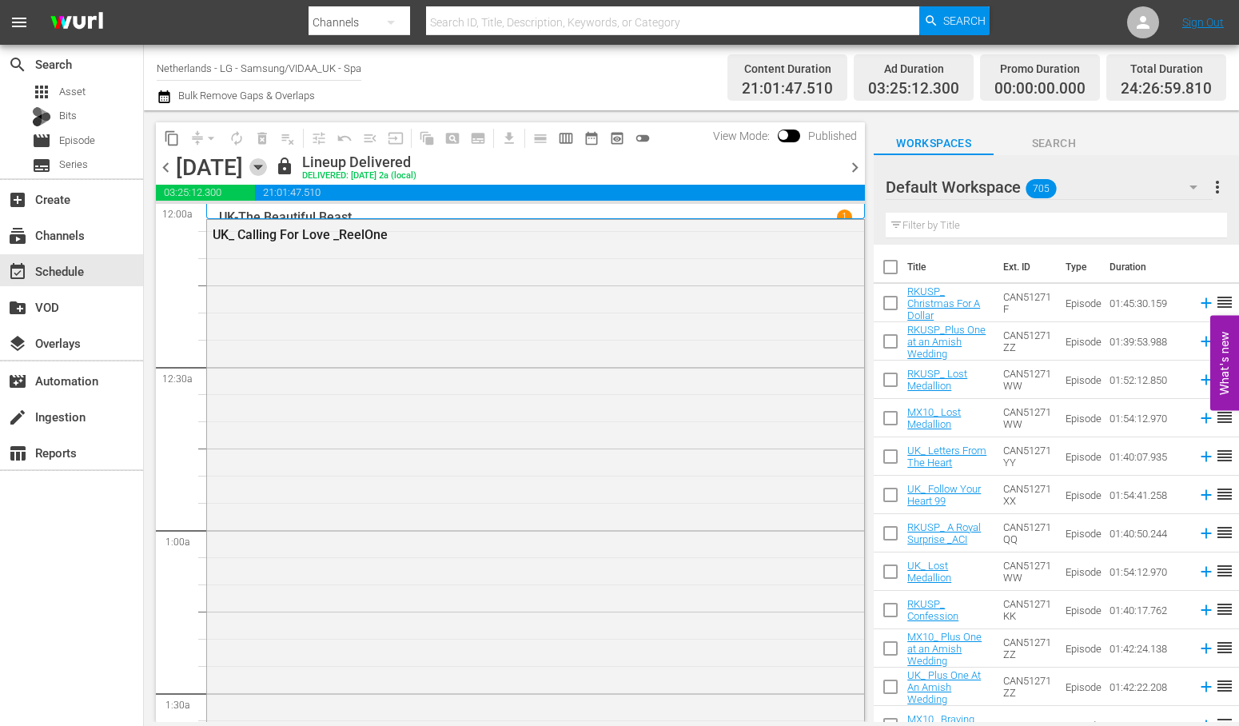
click at [261, 165] on icon "button" at bounding box center [257, 167] width 7 height 4
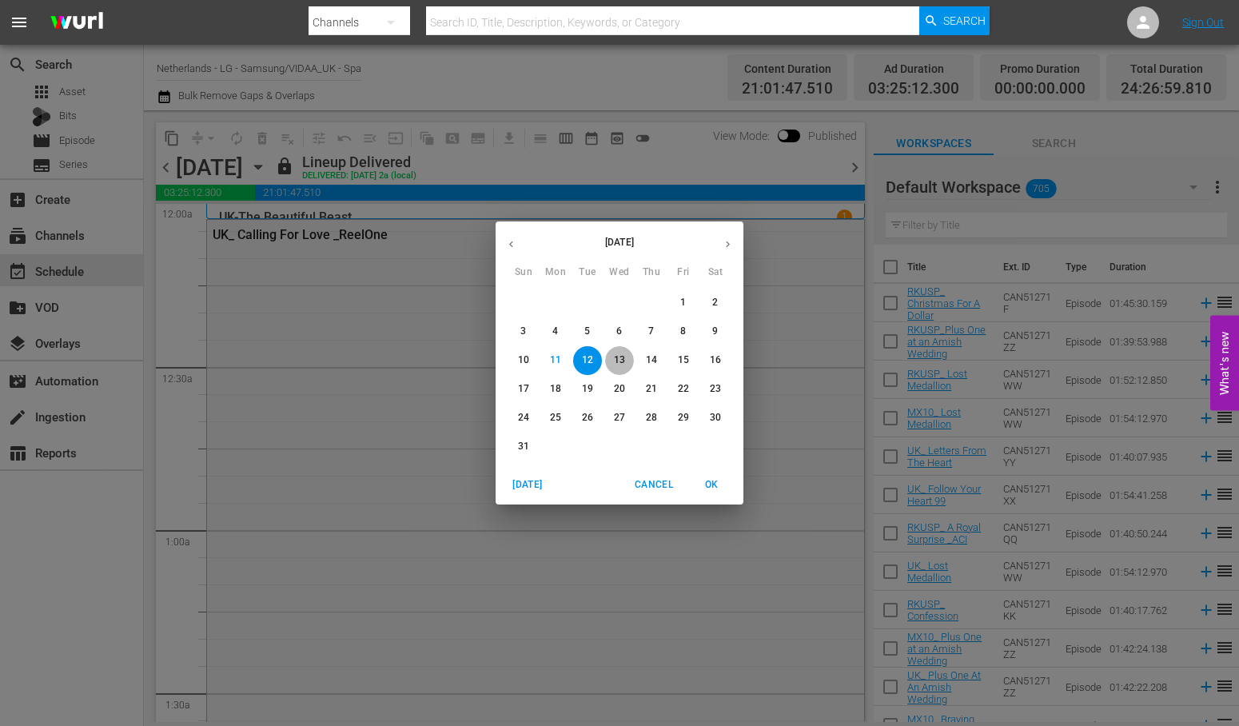
click at [619, 362] on p "13" at bounding box center [619, 360] width 11 height 14
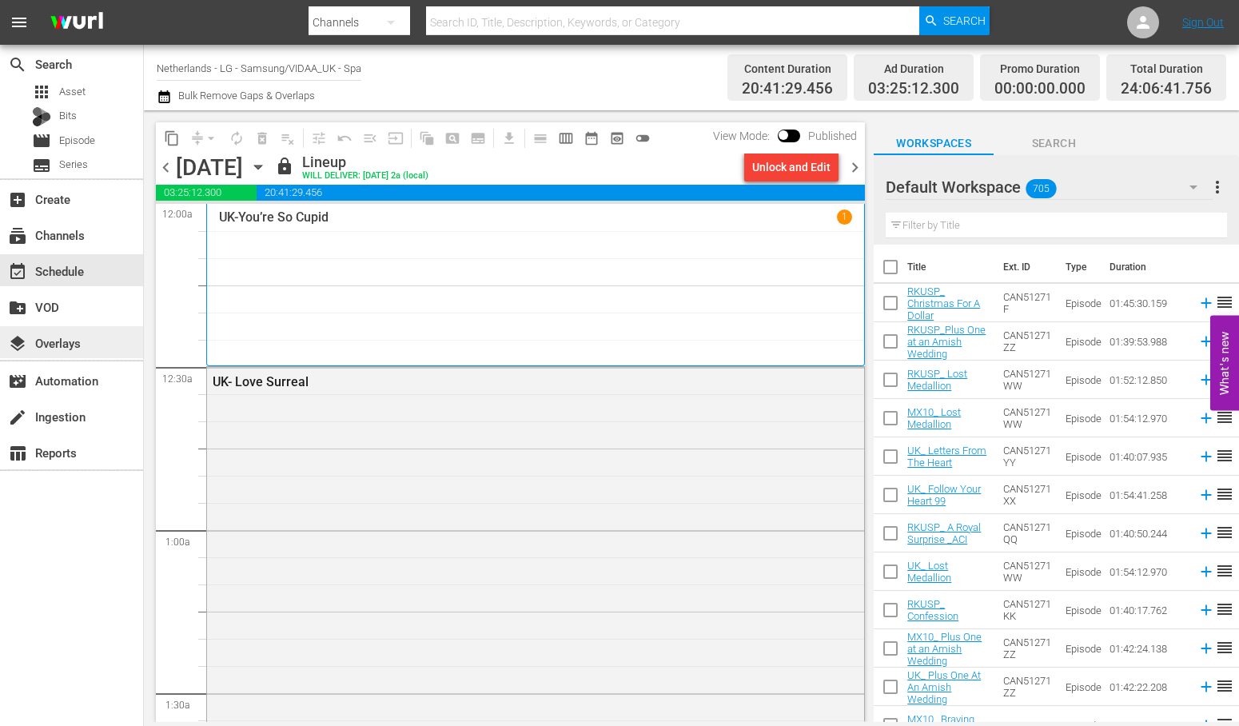
click at [65, 337] on div "layers Overlays" at bounding box center [45, 340] width 90 height 14
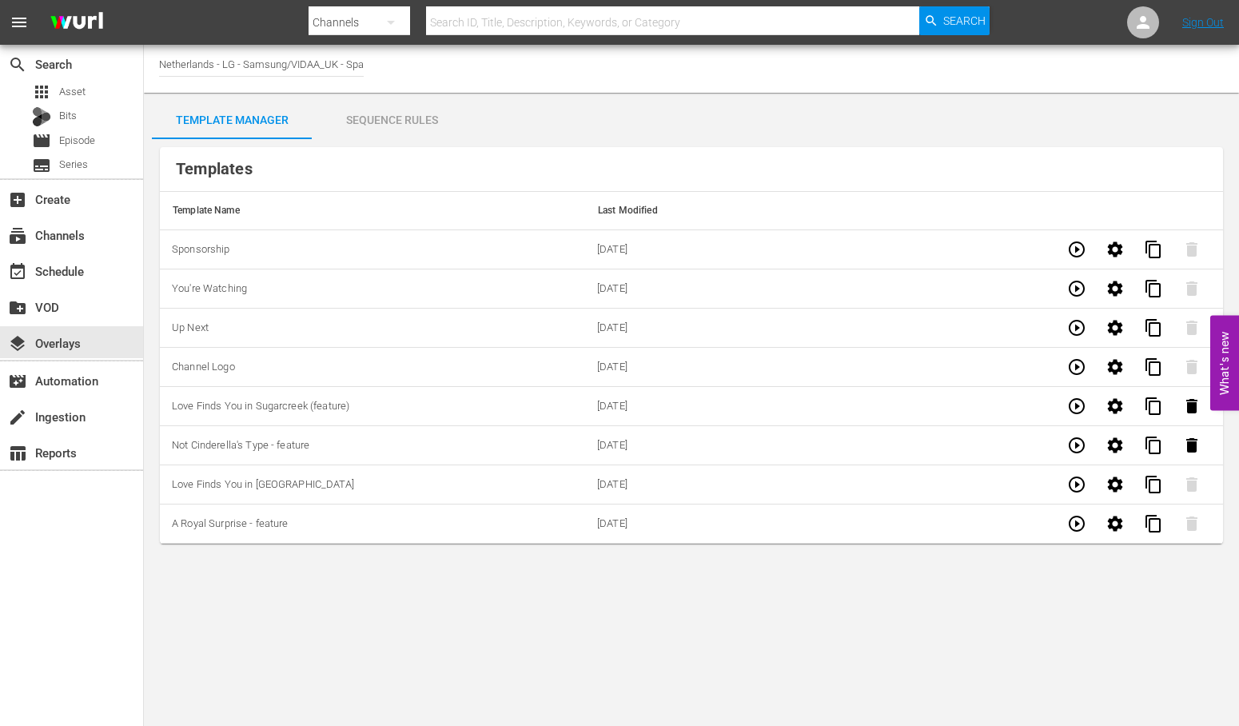
click at [392, 118] on div "Sequence Rules" at bounding box center [392, 120] width 160 height 38
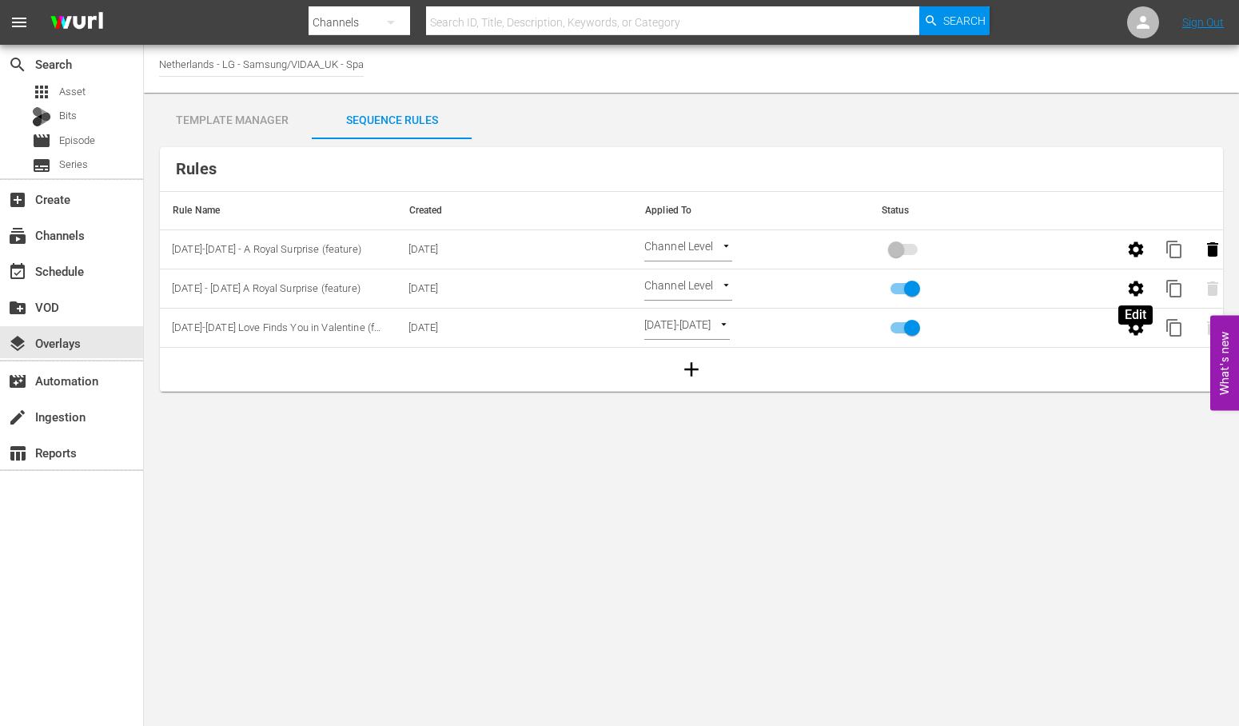
click at [1135, 289] on icon "button" at bounding box center [1135, 288] width 19 height 19
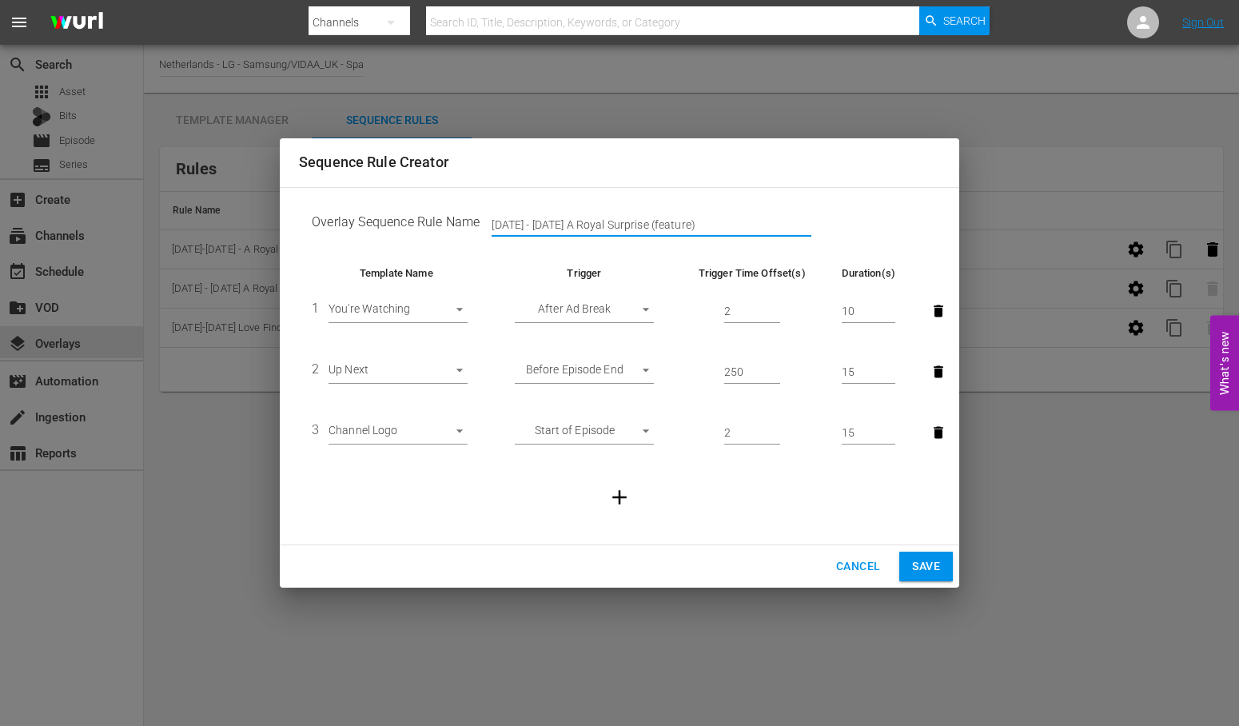
click at [684, 225] on input "[DATE] - [DATE] A Royal Surprise (feature)" at bounding box center [652, 225] width 320 height 24
type input "[DATE] - [DATE] A Royal Surprise (feature) - no picture"
click at [917, 565] on span "Save" at bounding box center [926, 566] width 28 height 20
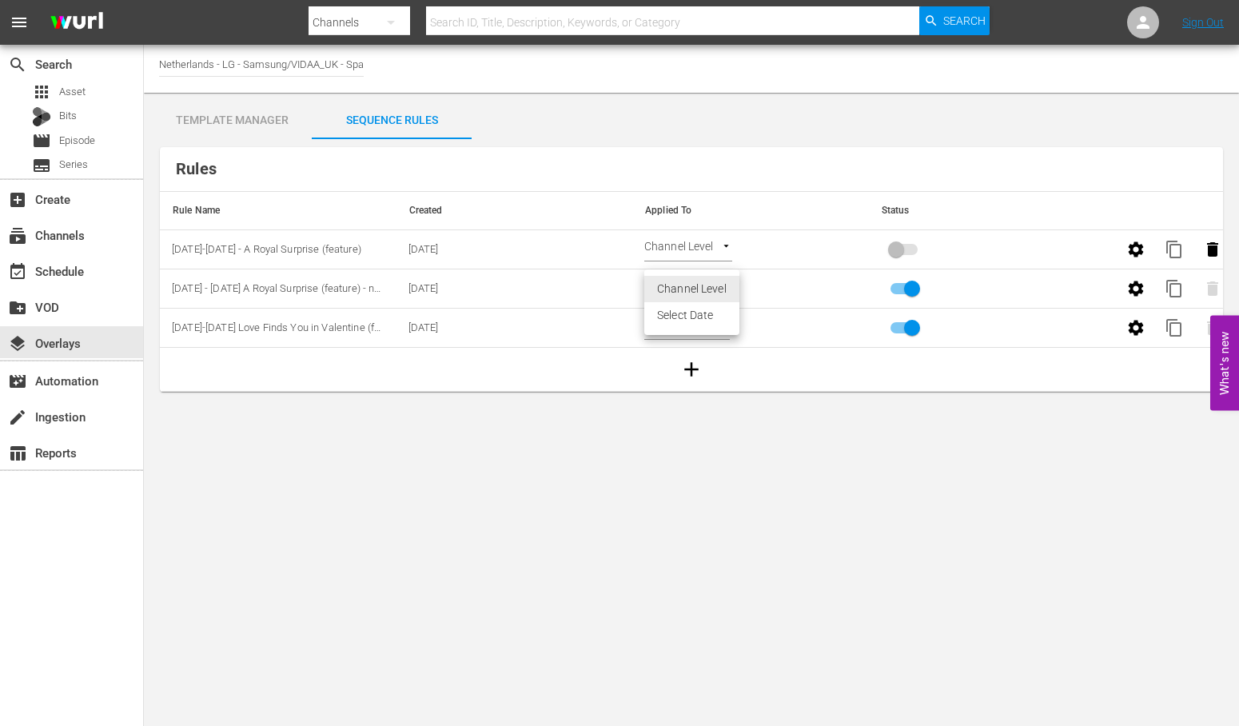
click at [723, 285] on body "menu Search By Channels Search ID, Title, Description, Keywords, or Category Se…" at bounding box center [619, 363] width 1239 height 726
click at [662, 318] on li "Select Date" at bounding box center [691, 315] width 95 height 26
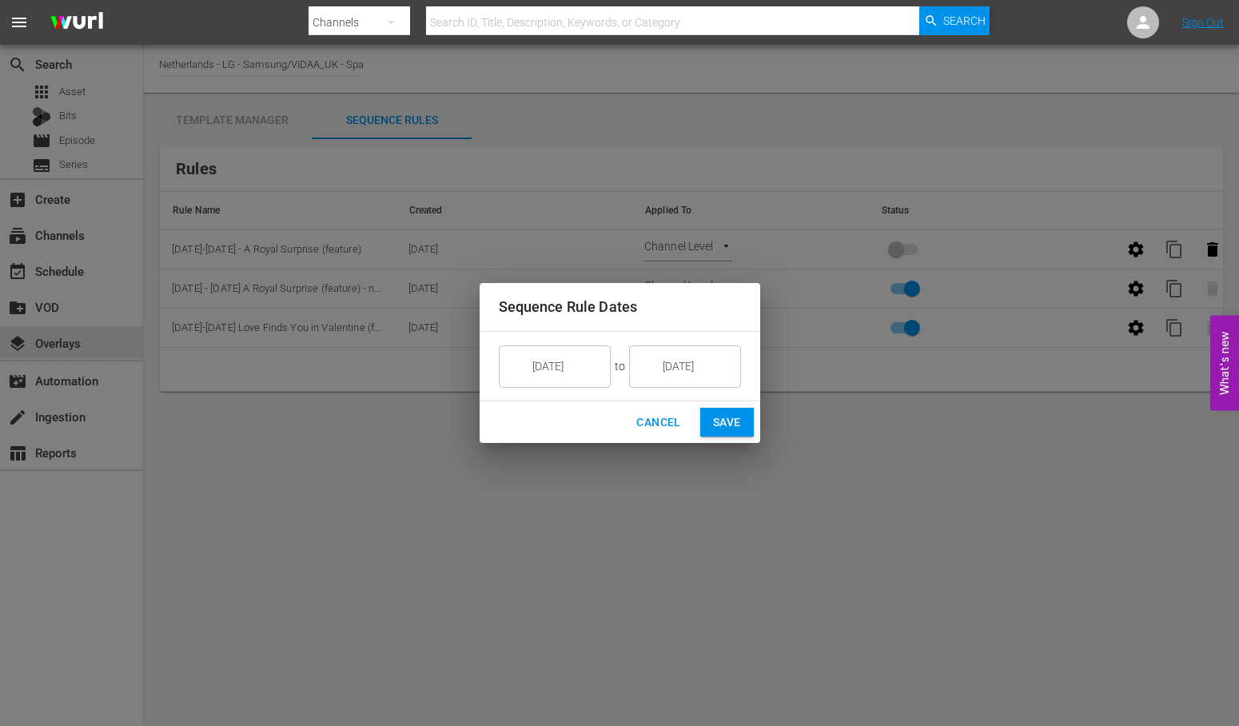
click at [722, 366] on input "[DATE]" at bounding box center [696, 365] width 90 height 43
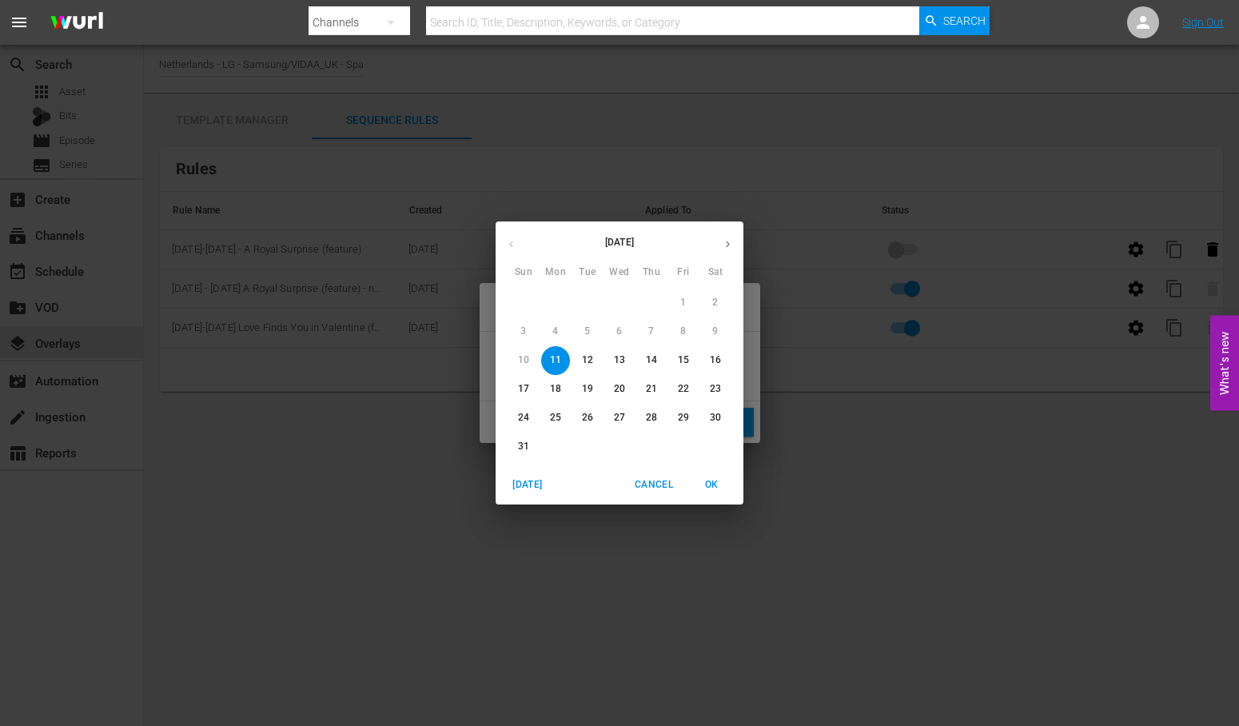
click at [593, 357] on span "12" at bounding box center [587, 360] width 29 height 14
type input "[DATE]"
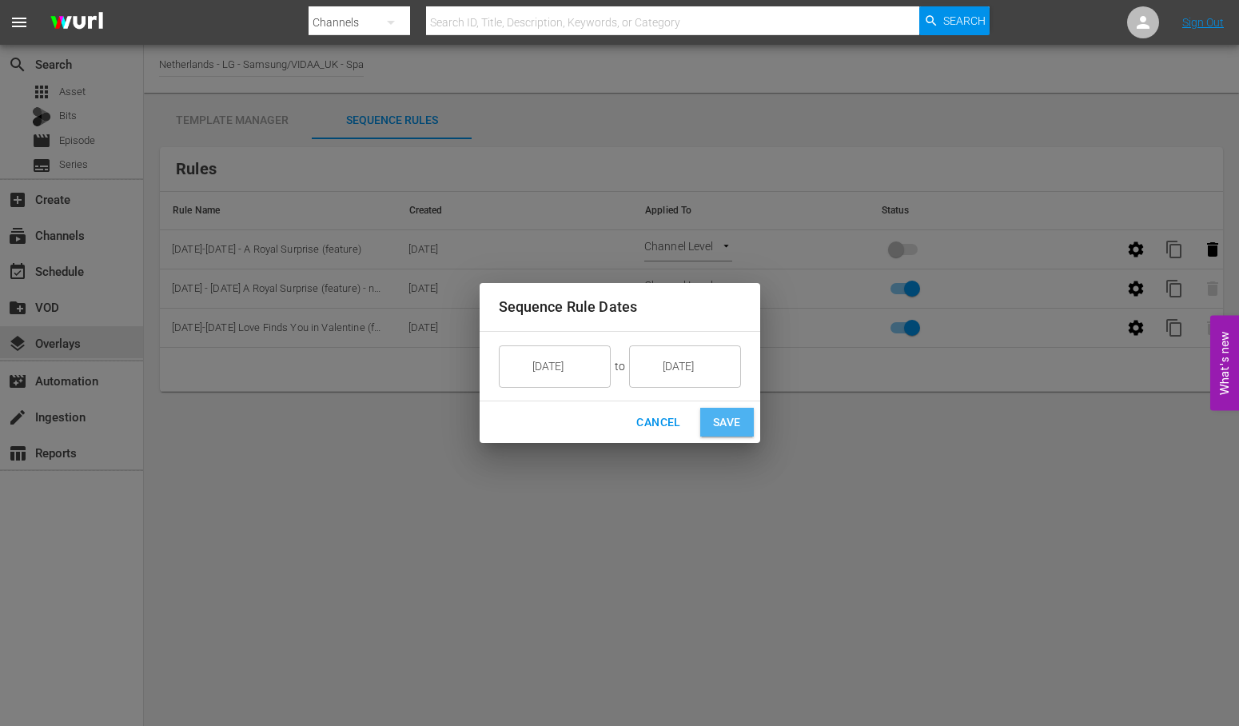
click at [714, 424] on span "Save" at bounding box center [727, 422] width 28 height 20
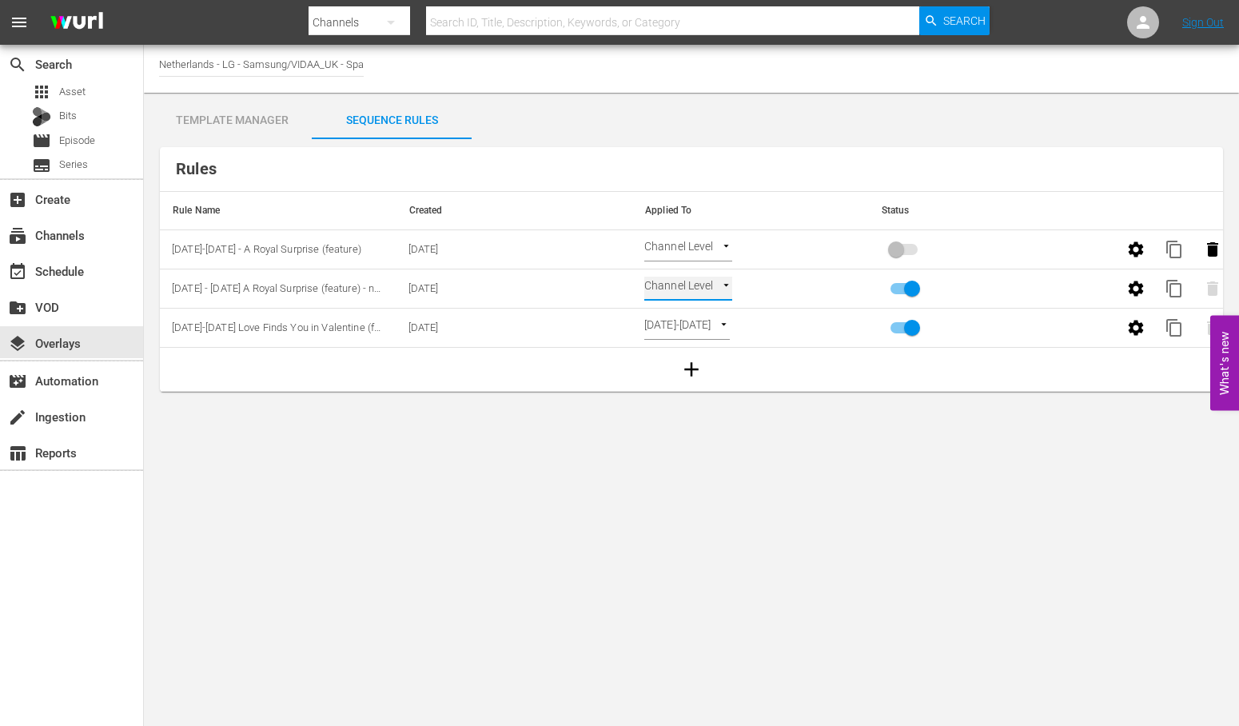
type input "SELECT_DATE"
click at [724, 246] on body "menu Search By Channels Search ID, Title, Description, Keywords, or Category Se…" at bounding box center [619, 363] width 1239 height 726
click at [696, 276] on li "Select Date" at bounding box center [691, 276] width 95 height 26
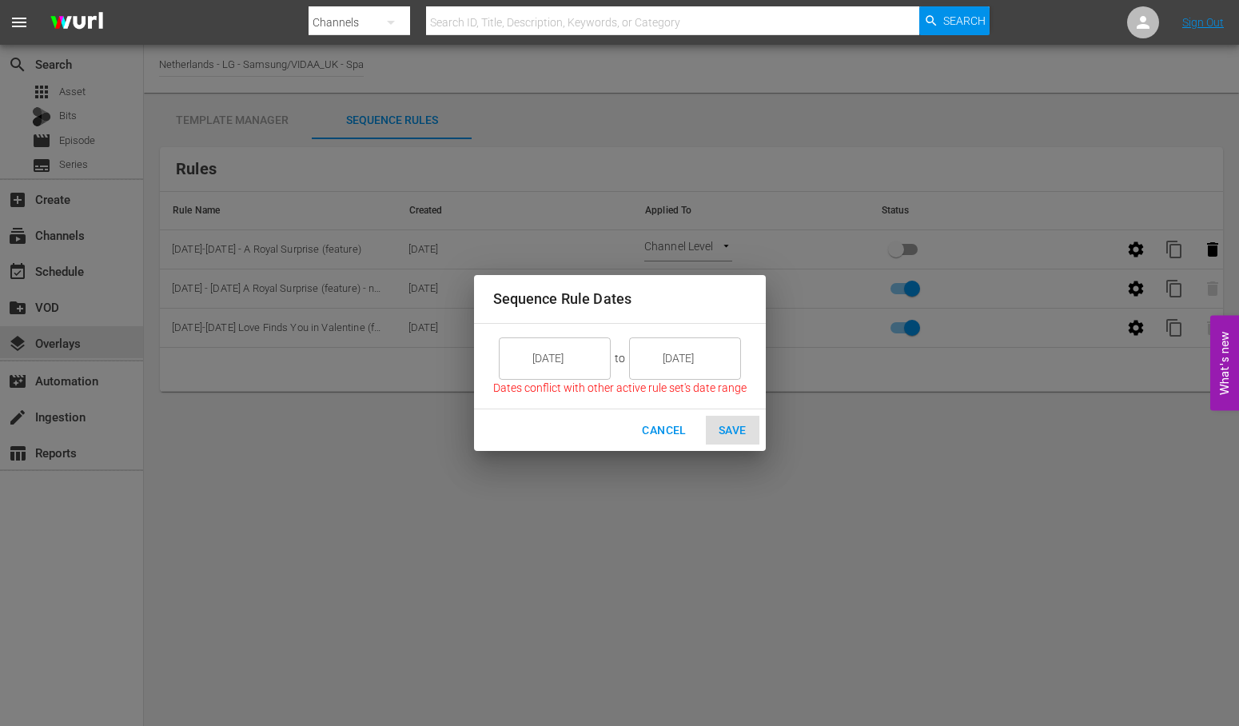
click at [578, 364] on input "[DATE]" at bounding box center [566, 357] width 90 height 43
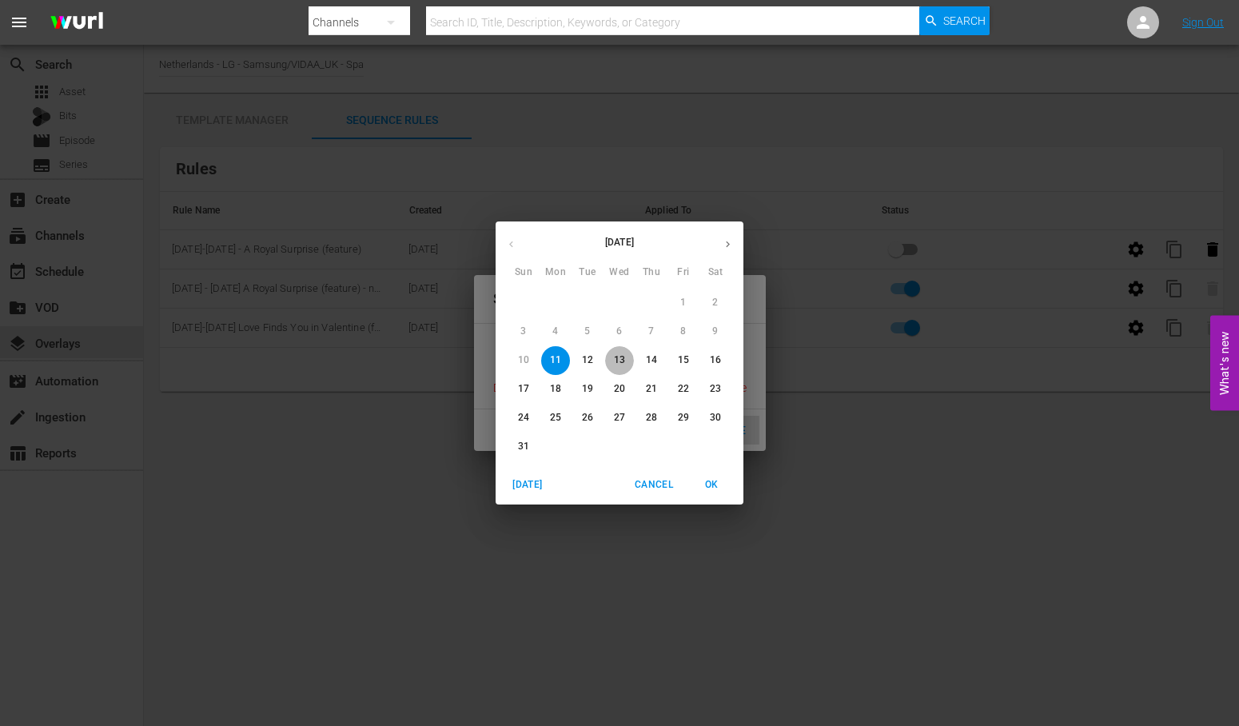
click at [620, 362] on p "13" at bounding box center [619, 360] width 11 height 14
type input "[DATE]"
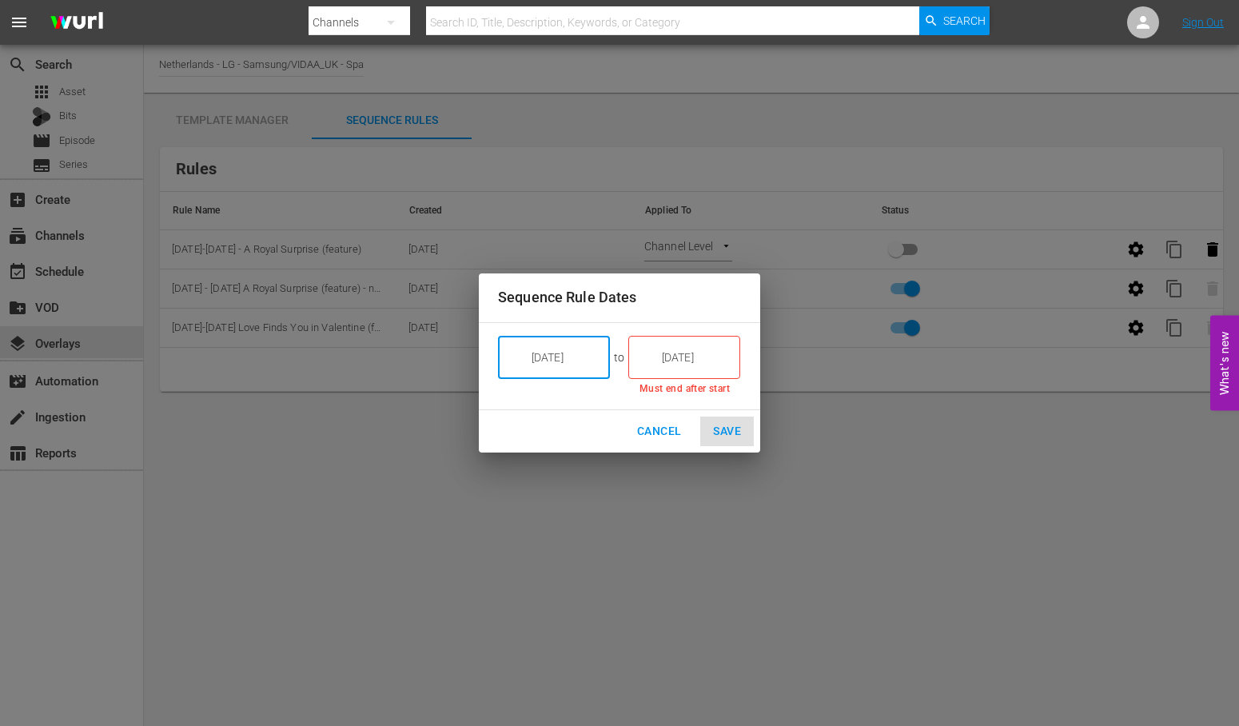
click at [702, 355] on input "[DATE]" at bounding box center [696, 357] width 90 height 43
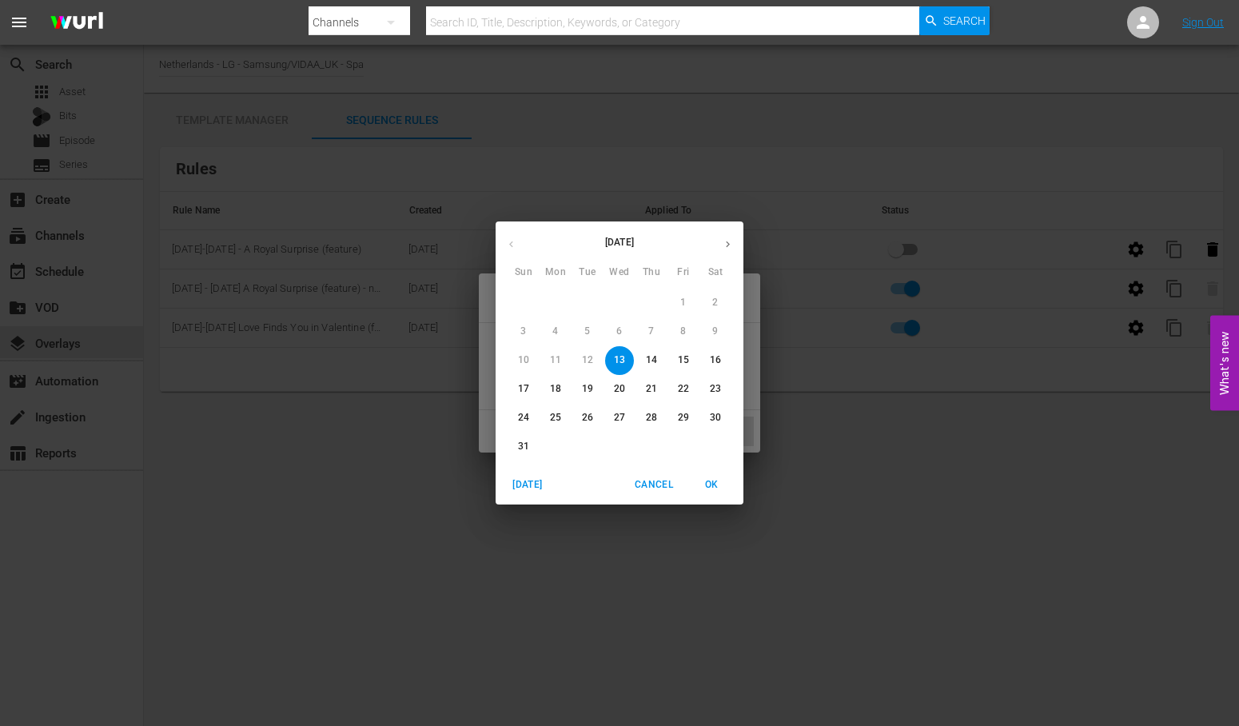
click at [521, 389] on p "17" at bounding box center [523, 389] width 11 height 14
type input "[DATE]"
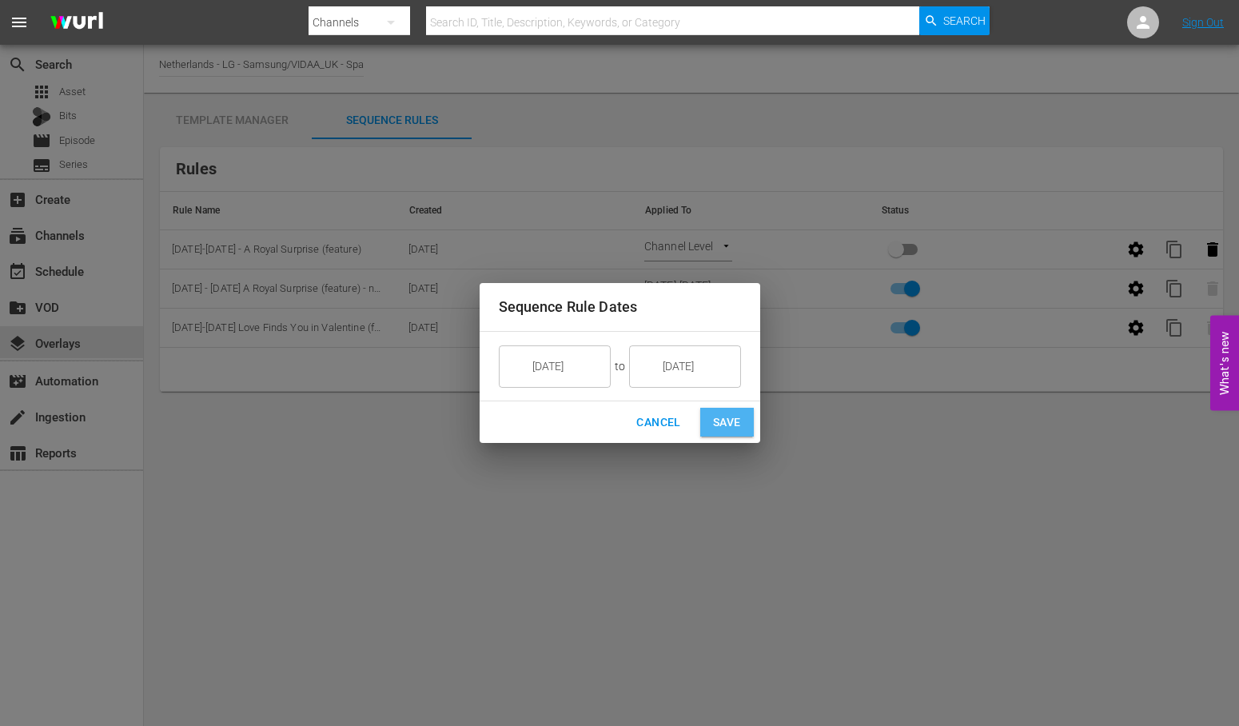
click at [738, 424] on span "Save" at bounding box center [727, 422] width 28 height 20
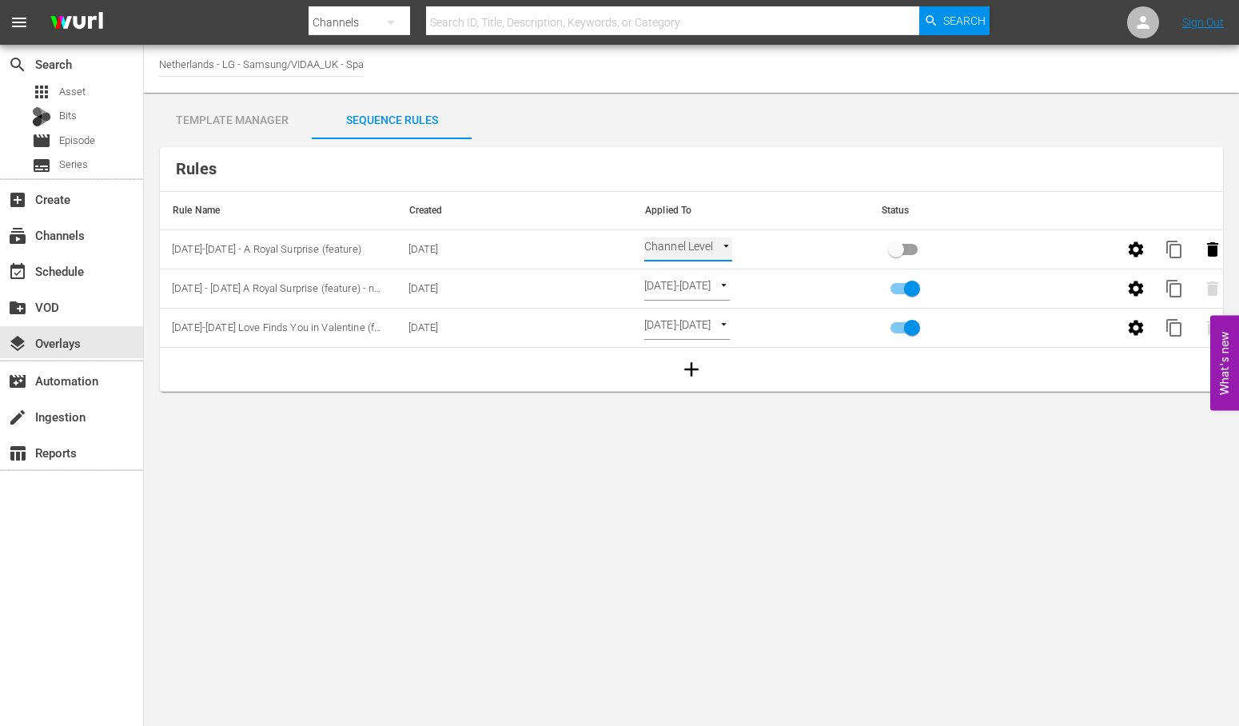
type input "SELECT_DATE"
click at [802, 493] on body "menu Search By Channels Search ID, Title, Description, Keywords, or Category Se…" at bounding box center [619, 363] width 1239 height 726
click at [905, 249] on input "primary checkbox" at bounding box center [895, 252] width 91 height 30
checkbox input "true"
click at [1137, 249] on icon "button" at bounding box center [1135, 249] width 19 height 19
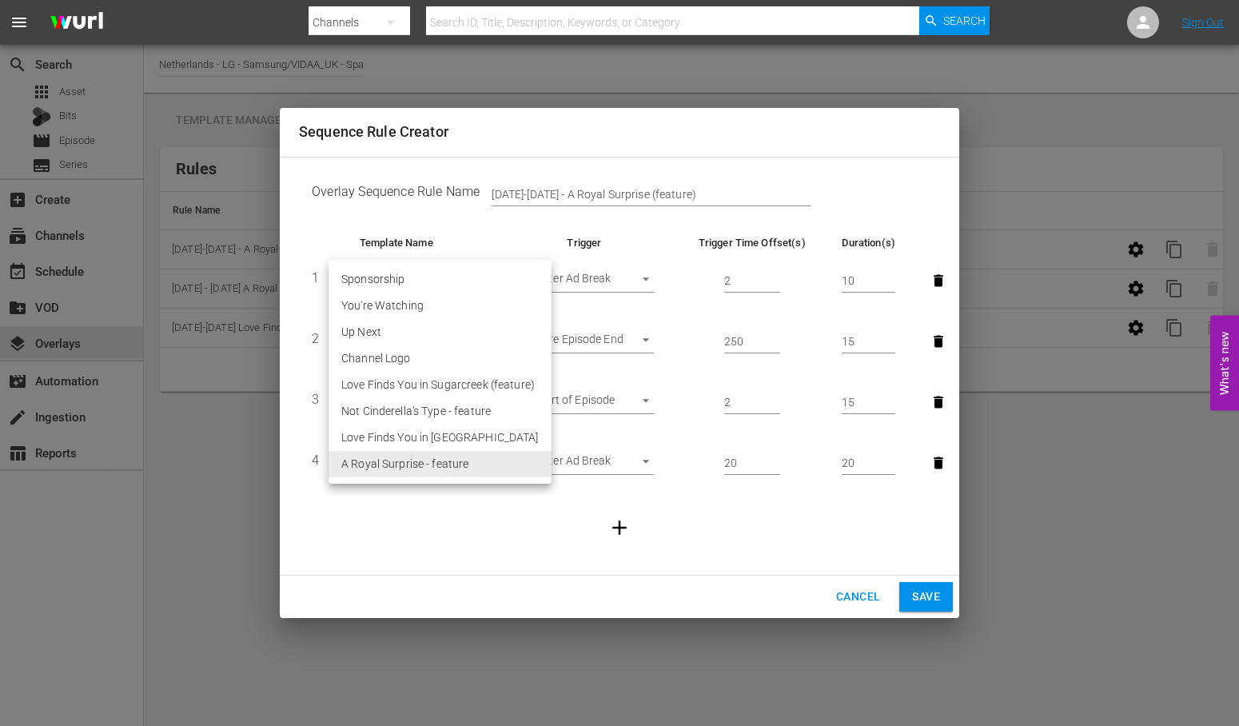
click at [460, 464] on body "menu Search By Channels Search ID, Title, Description, Keywords, or Category Se…" at bounding box center [619, 363] width 1239 height 726
click at [460, 464] on li "A Royal Surprise - feature" at bounding box center [439, 464] width 223 height 26
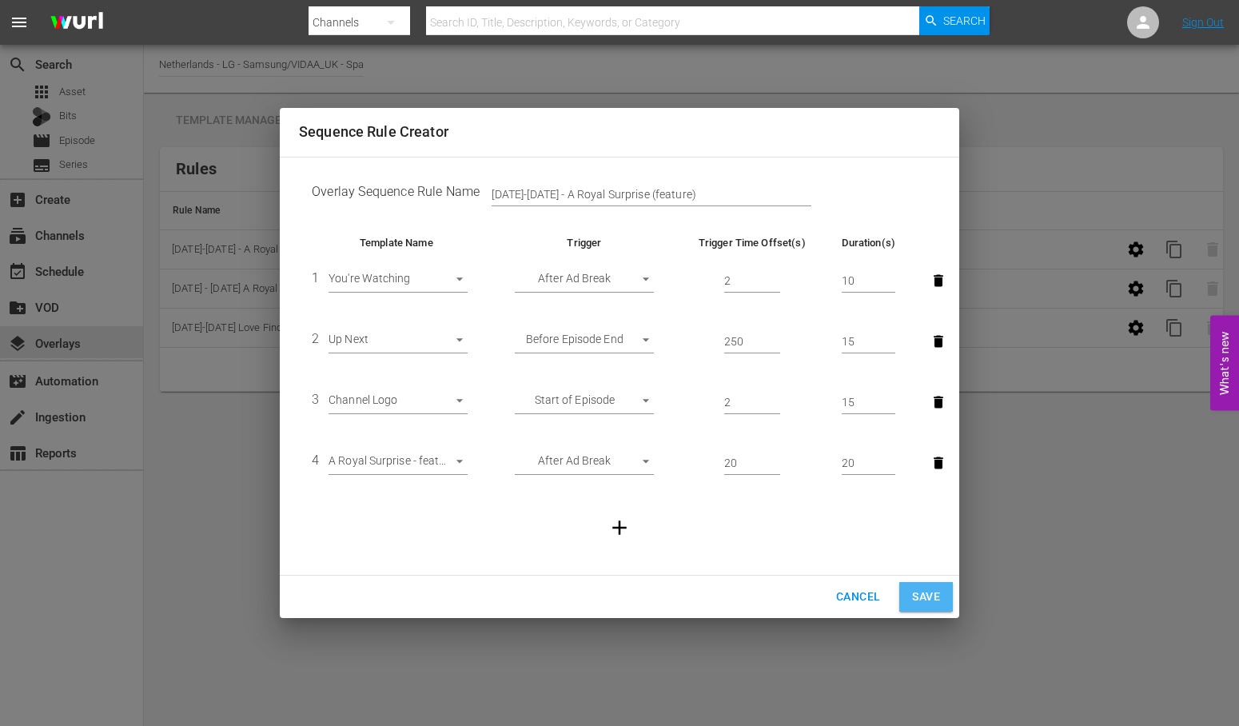
click at [925, 600] on span "Save" at bounding box center [926, 597] width 28 height 20
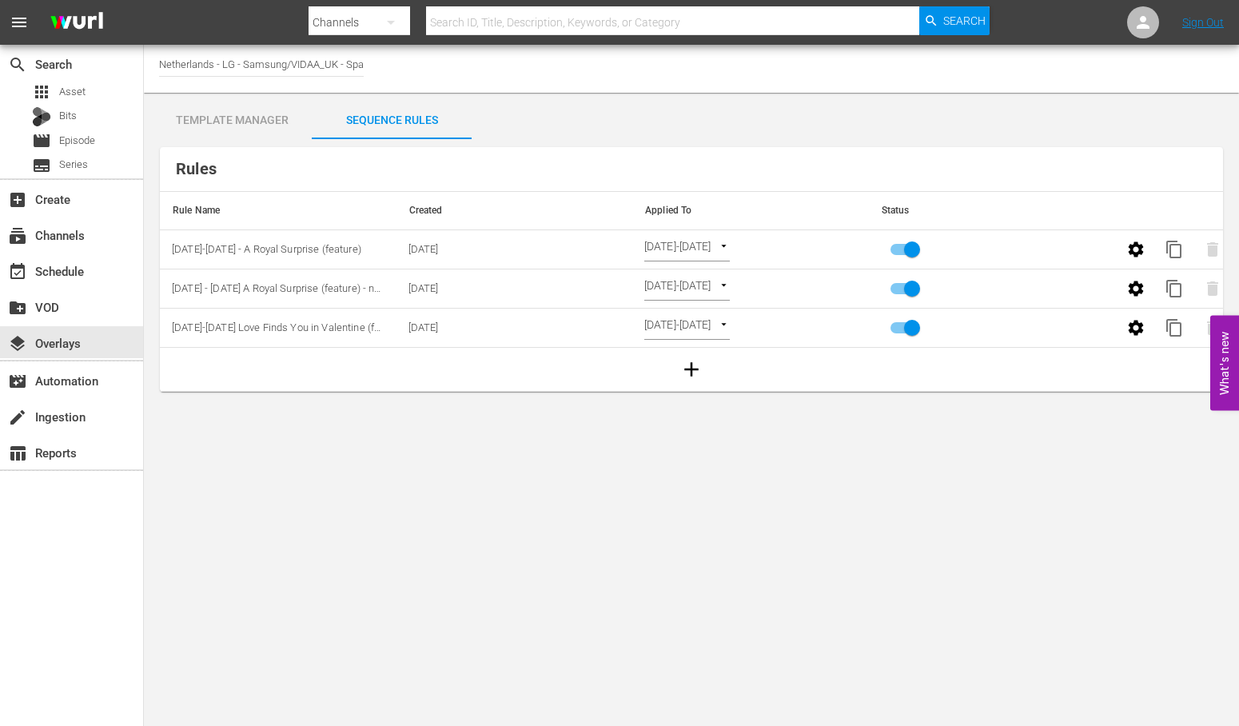
click at [235, 120] on div "Template Manager" at bounding box center [232, 120] width 160 height 38
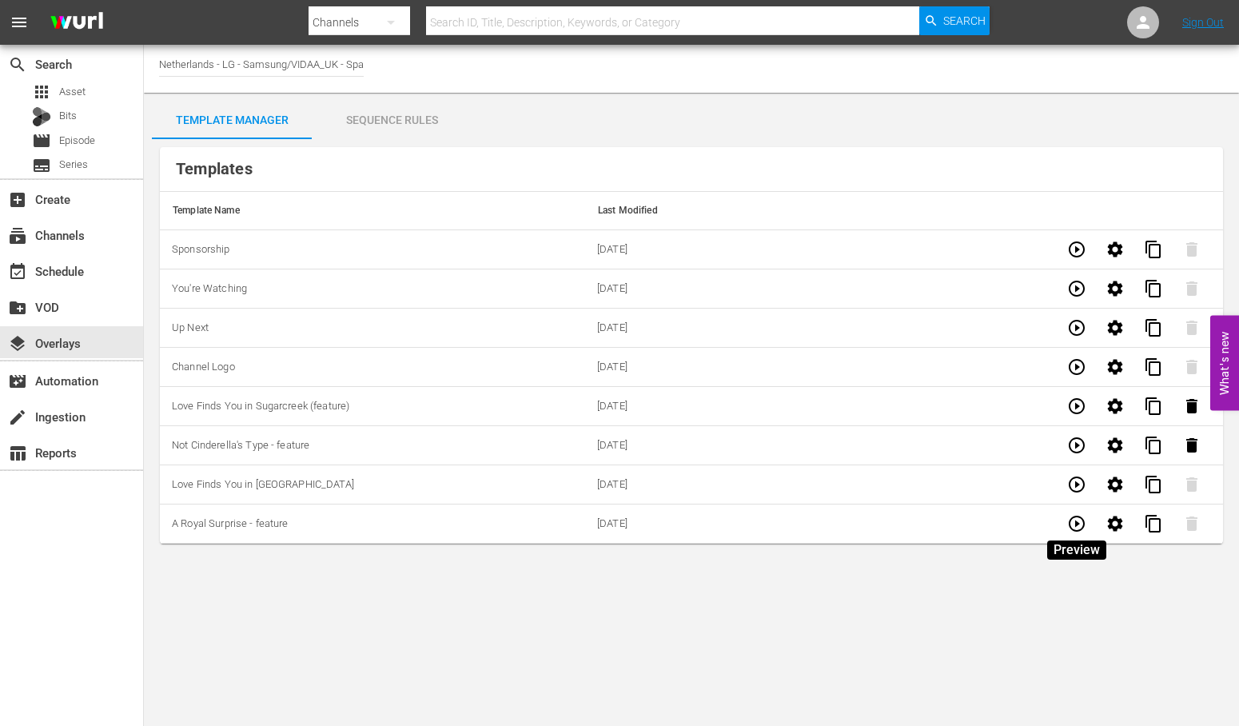
click at [1071, 525] on icon "button" at bounding box center [1076, 523] width 19 height 19
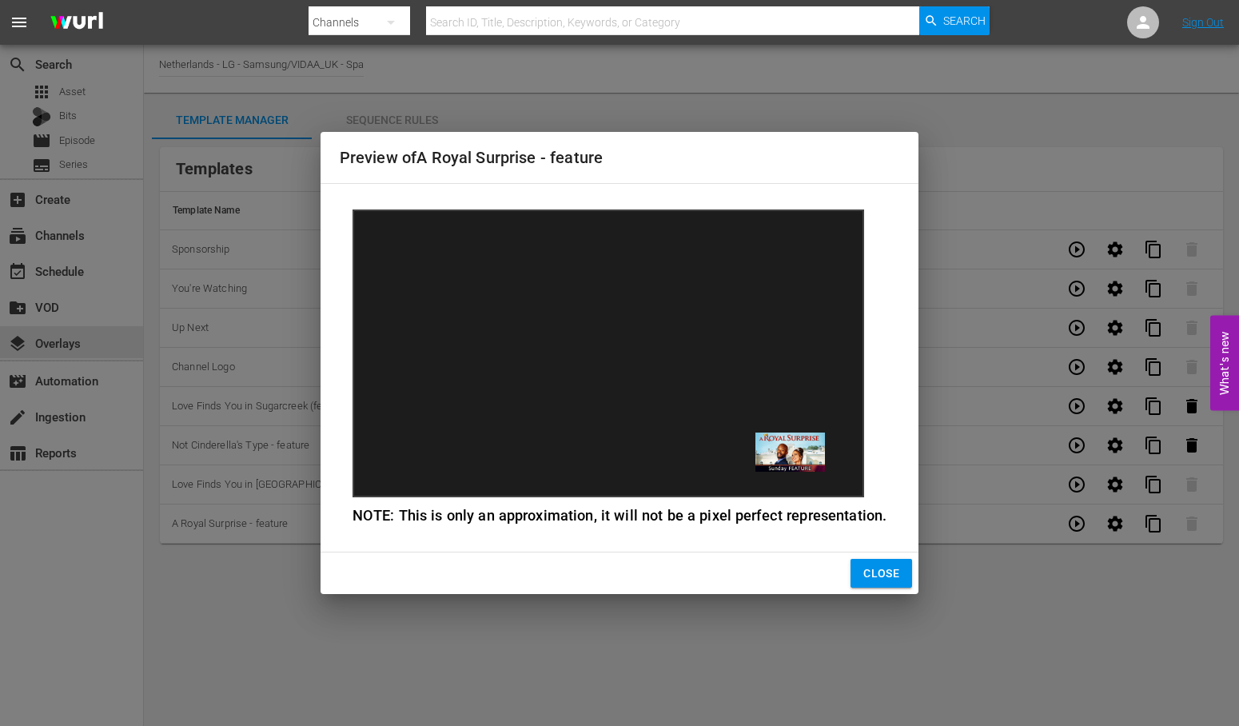
click at [870, 570] on span "Close" at bounding box center [881, 573] width 36 height 20
